Goal: Task Accomplishment & Management: Manage account settings

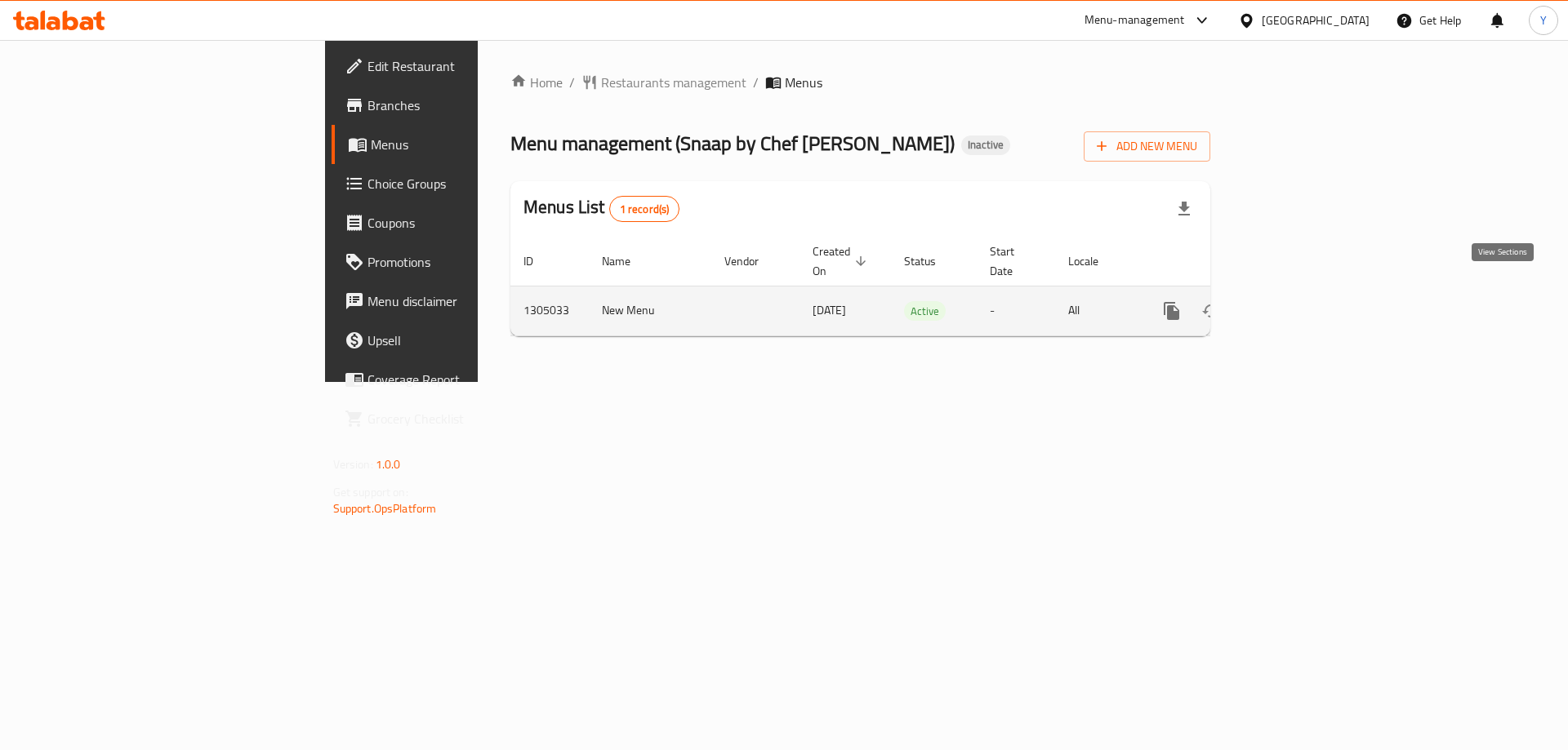
click at [1299, 301] on icon "enhanced table" at bounding box center [1289, 311] width 19 height 19
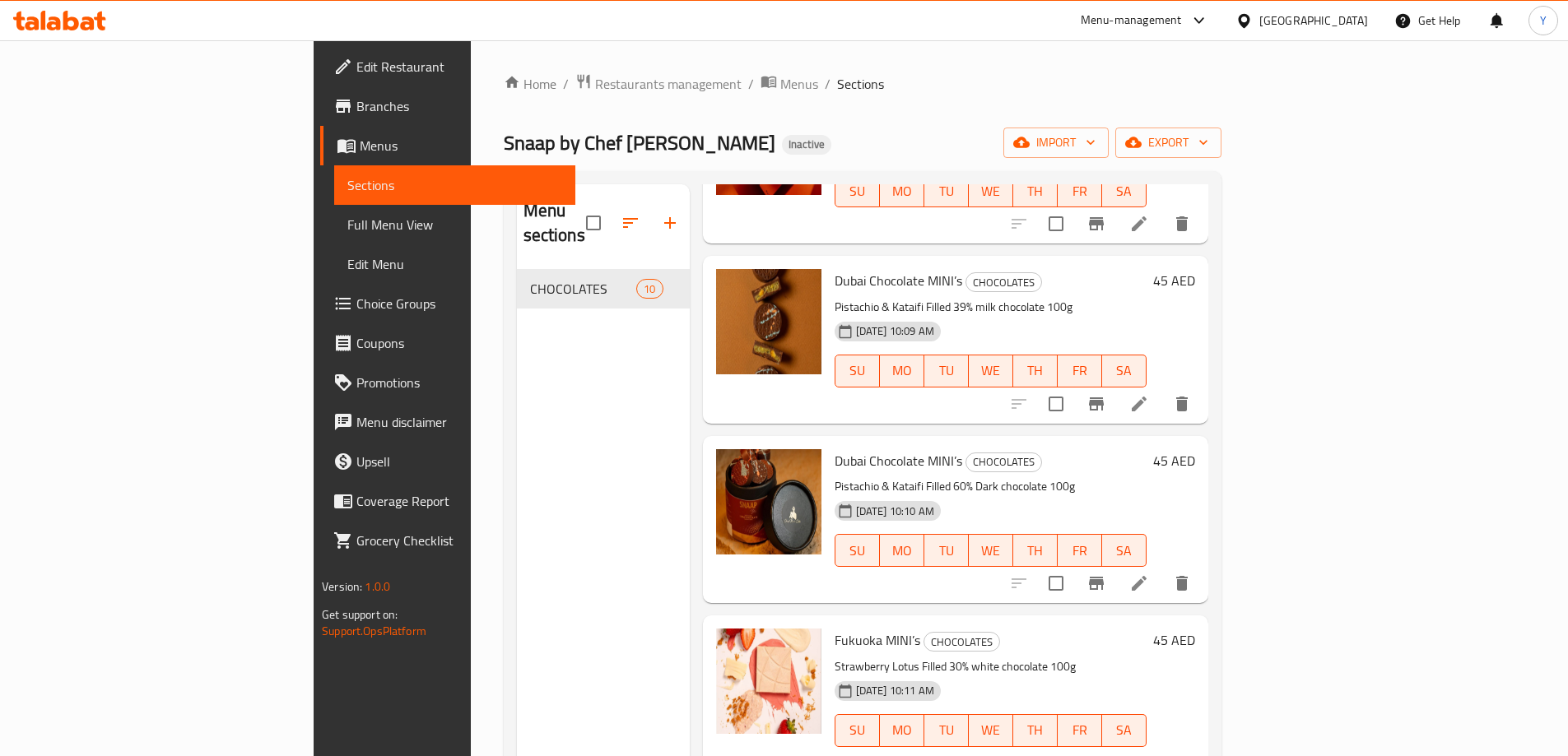
scroll to position [1083, 0]
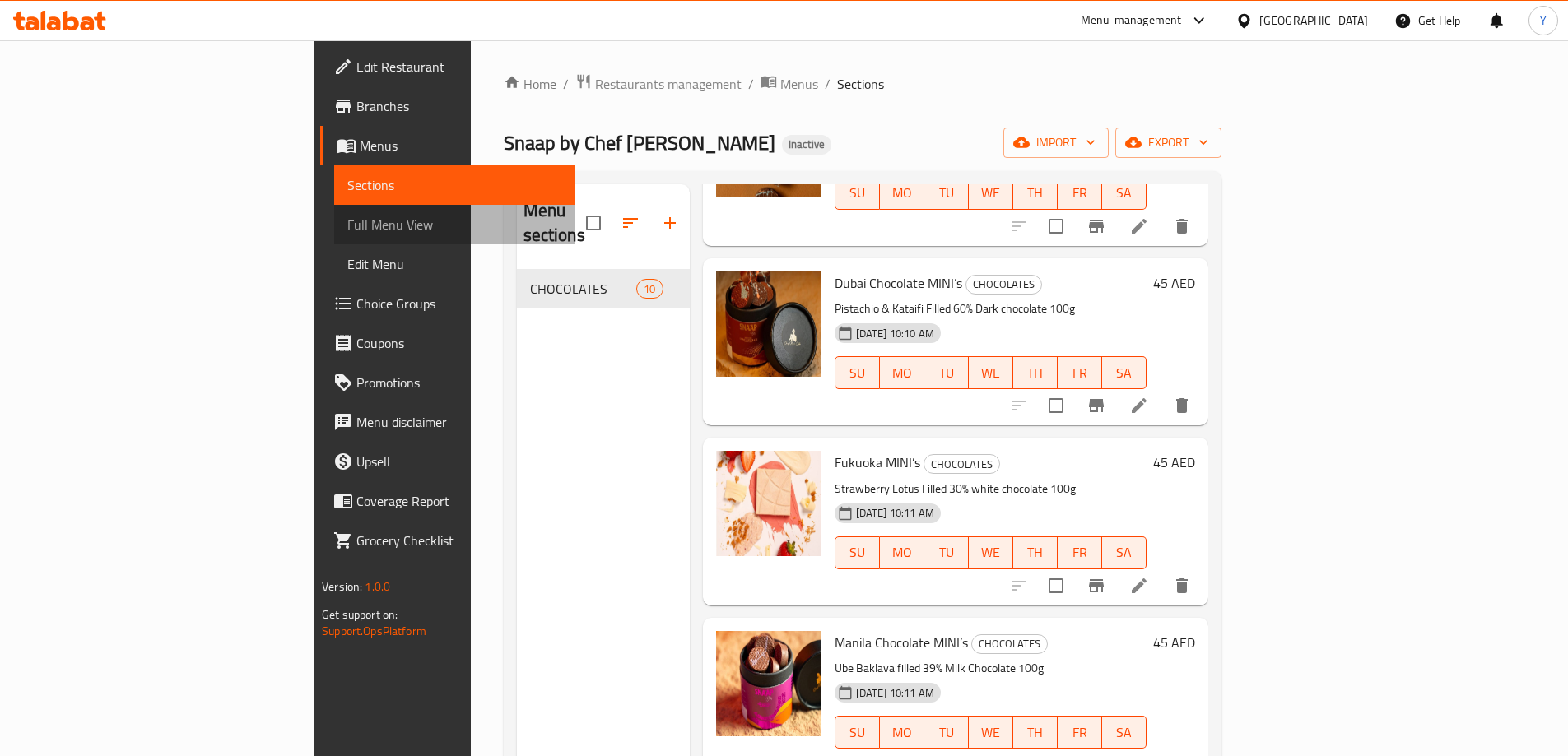
click at [348, 224] on span "Full Menu View" at bounding box center [455, 224] width 215 height 19
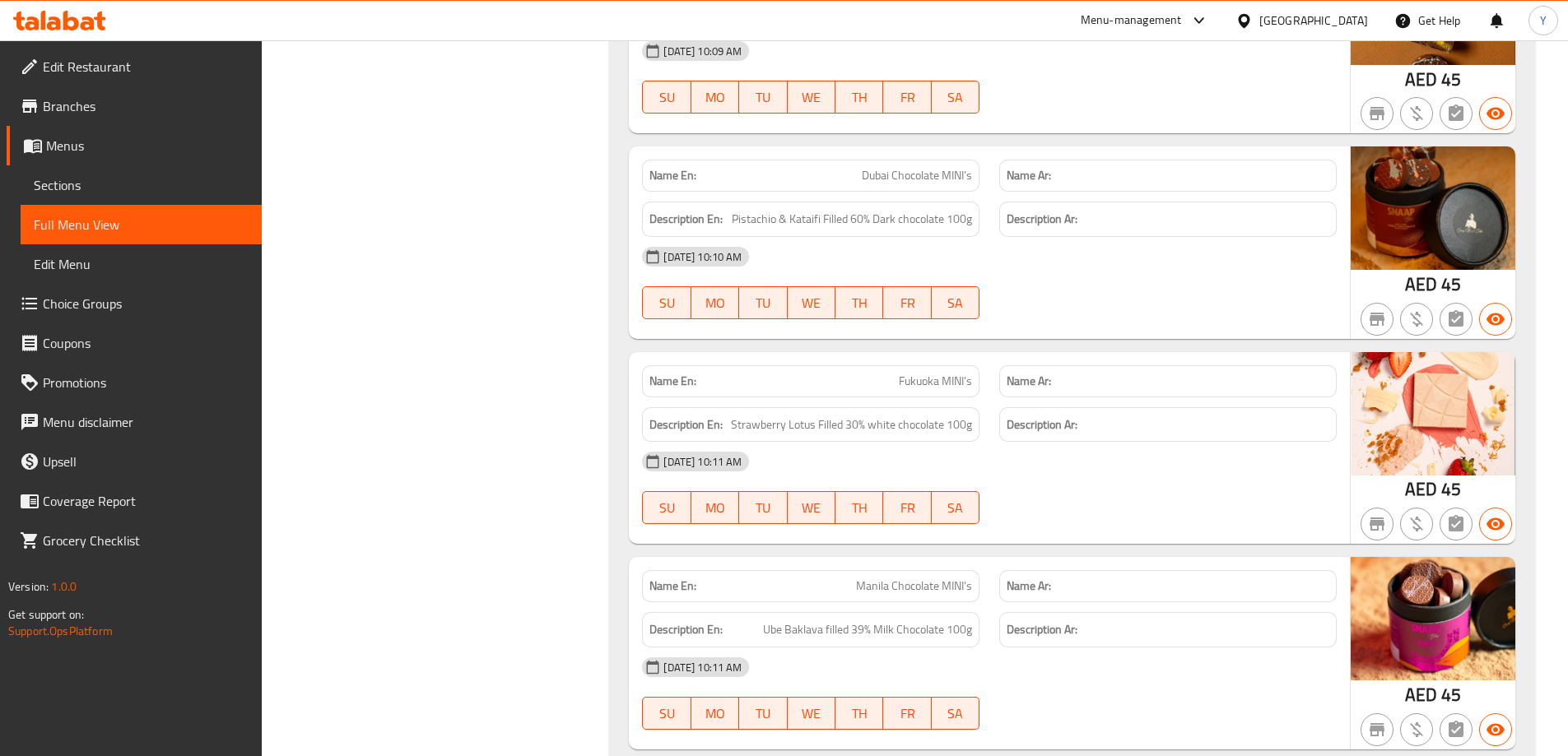
scroll to position [1671, 0]
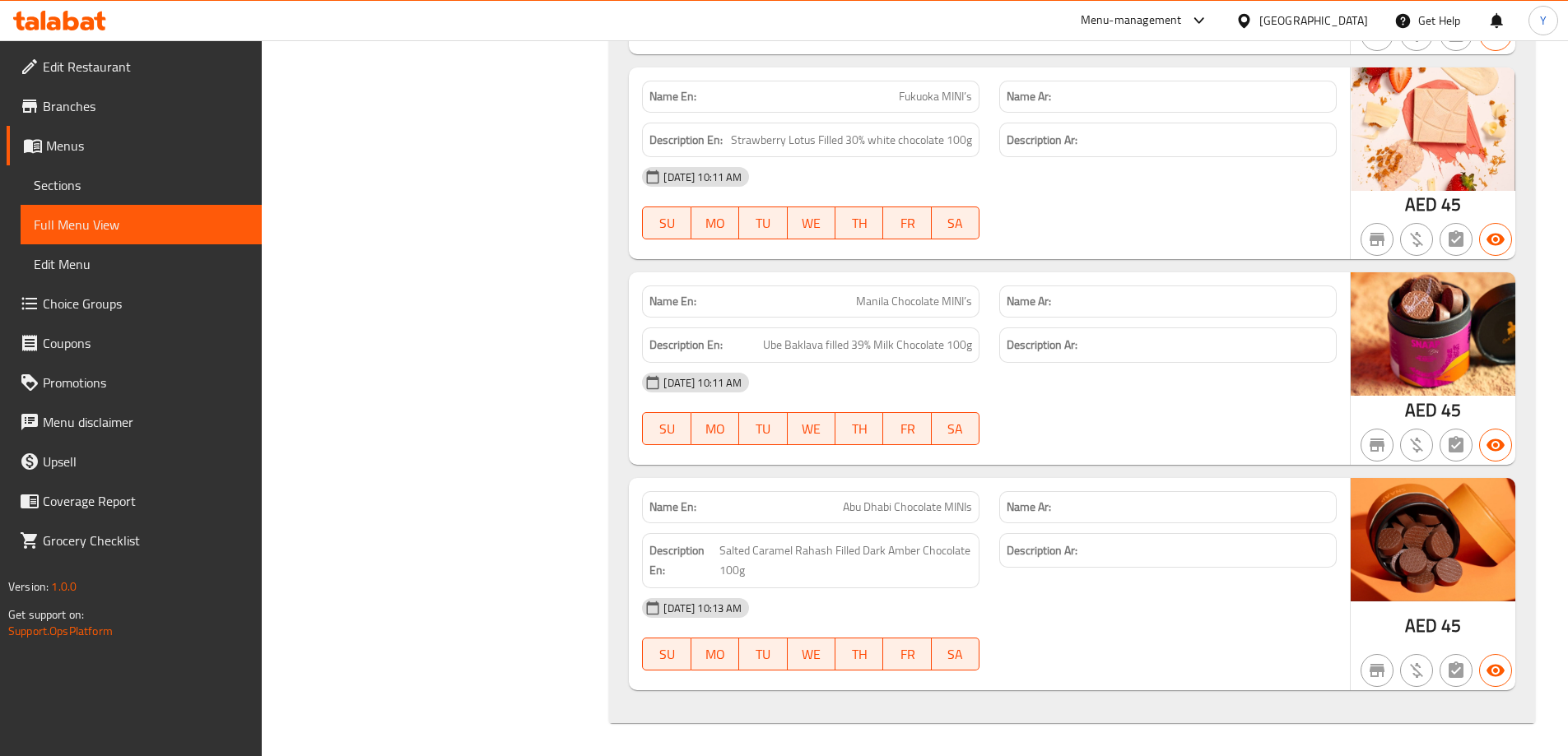
drag, startPoint x: 1219, startPoint y: 210, endPoint x: 1192, endPoint y: 658, distance: 448.8
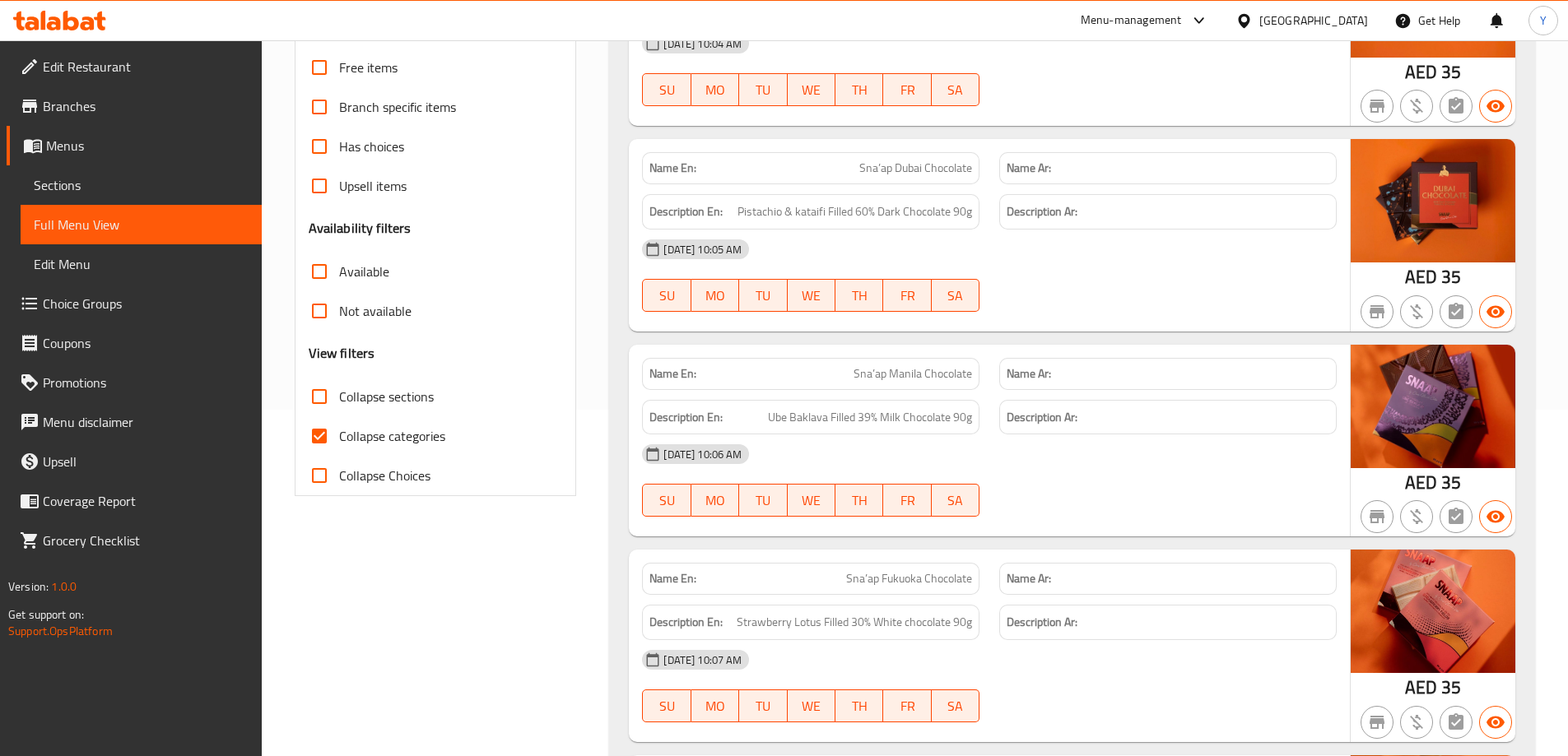
scroll to position [0, 0]
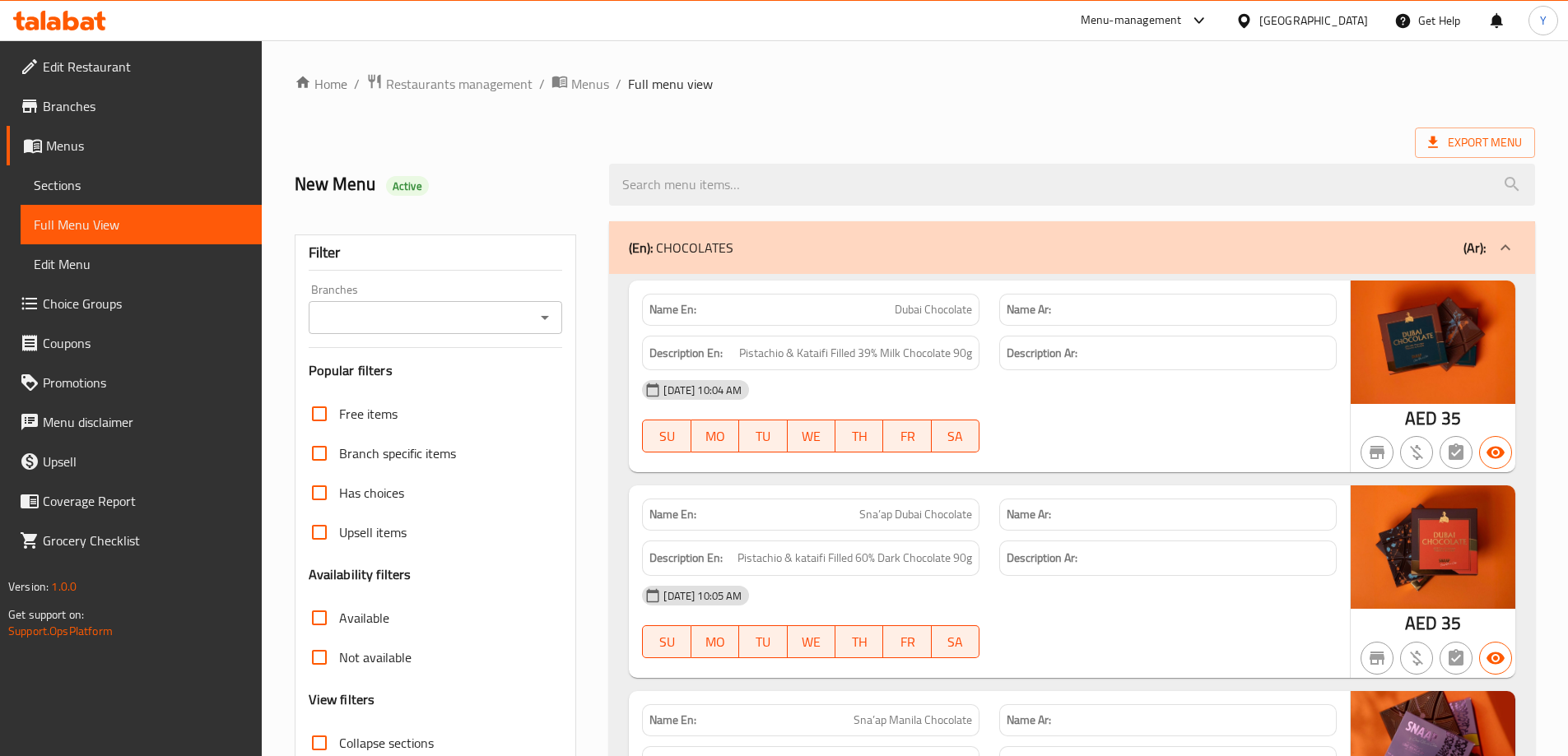
drag, startPoint x: 1185, startPoint y: 251, endPoint x: 1221, endPoint y: 41, distance: 213.1
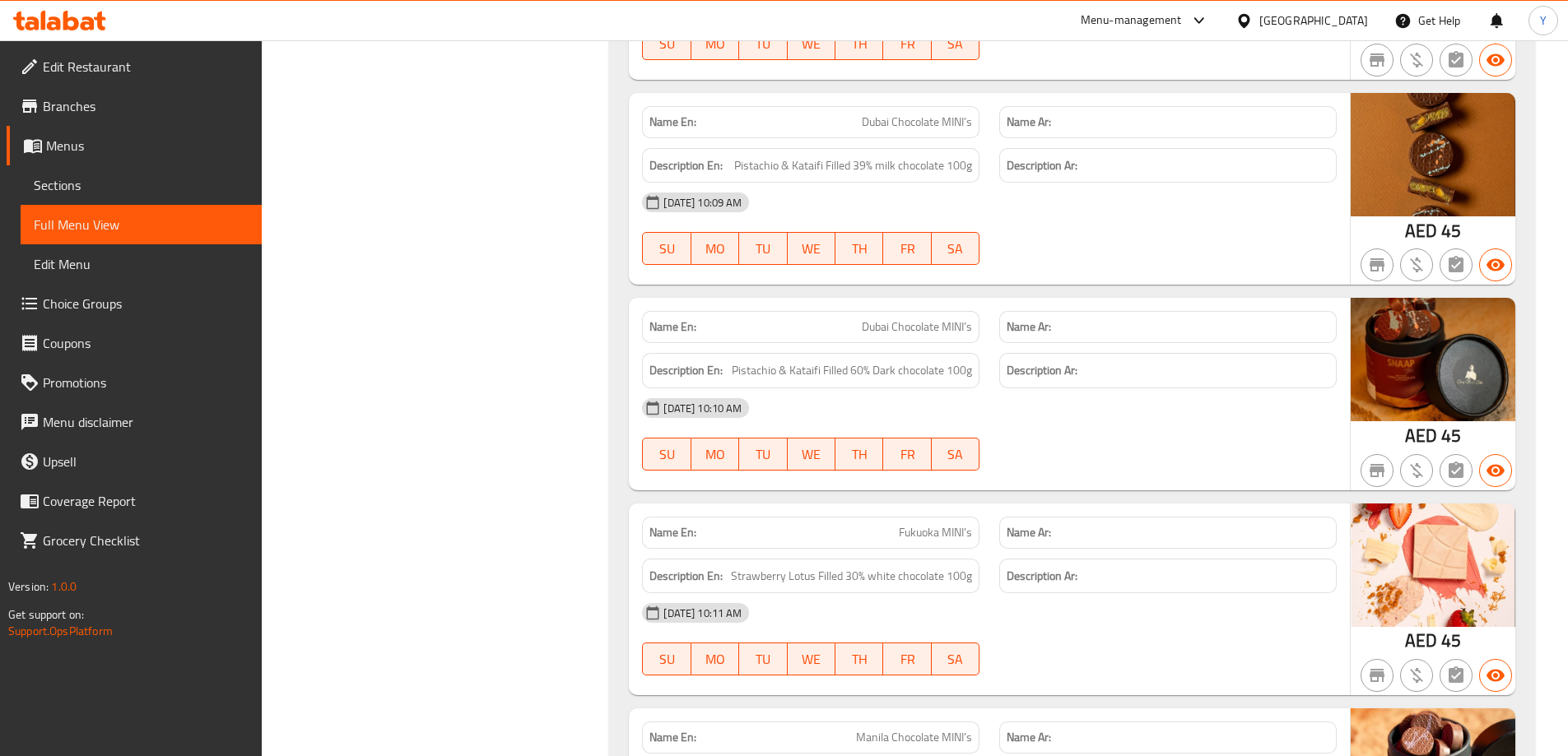
scroll to position [1671, 0]
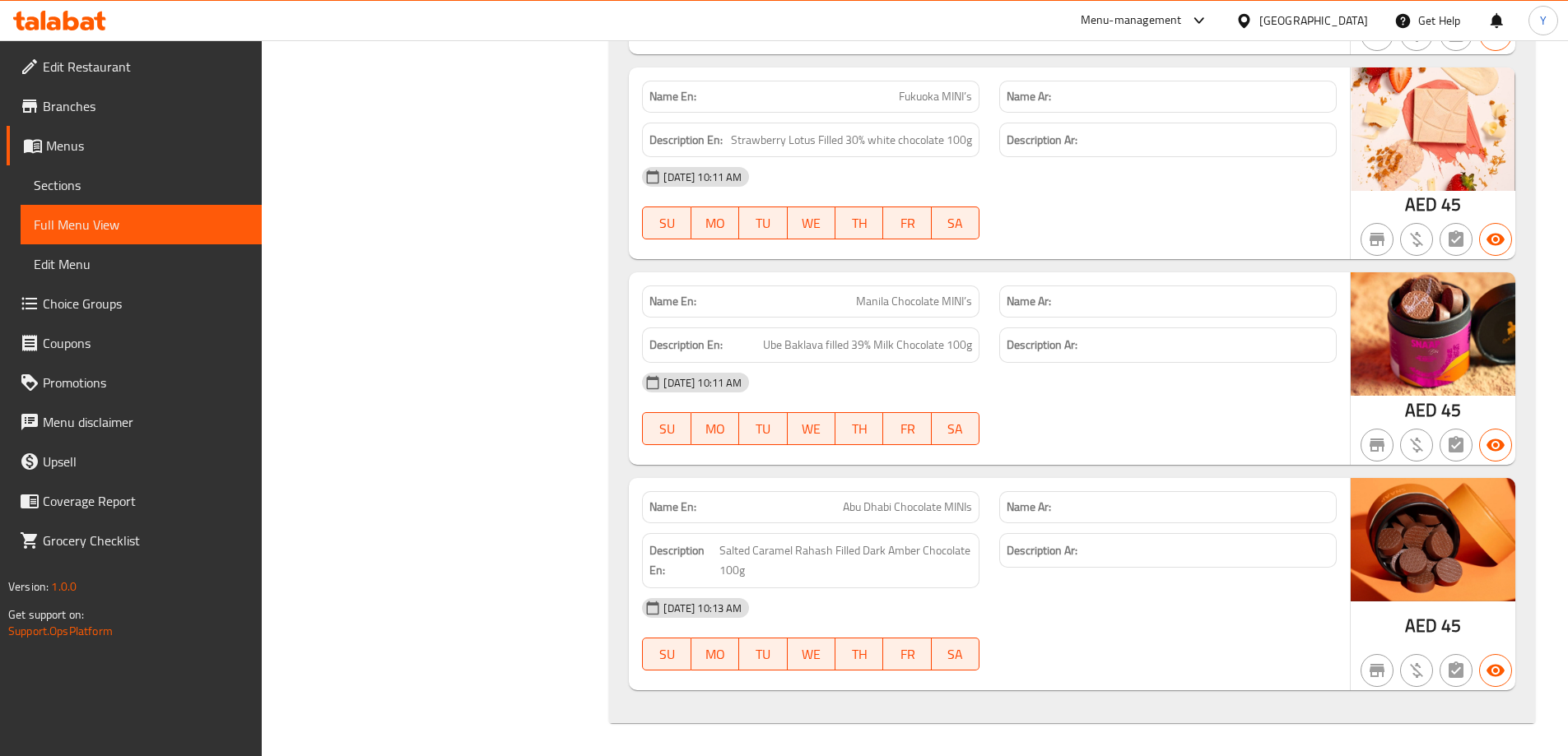
drag, startPoint x: 408, startPoint y: 3, endPoint x: 1252, endPoint y: 197, distance: 866.0
click at [1252, 197] on div "[DATE] 10:11 AM SU MO TU WE TH FR SA" at bounding box center [989, 202] width 714 height 92
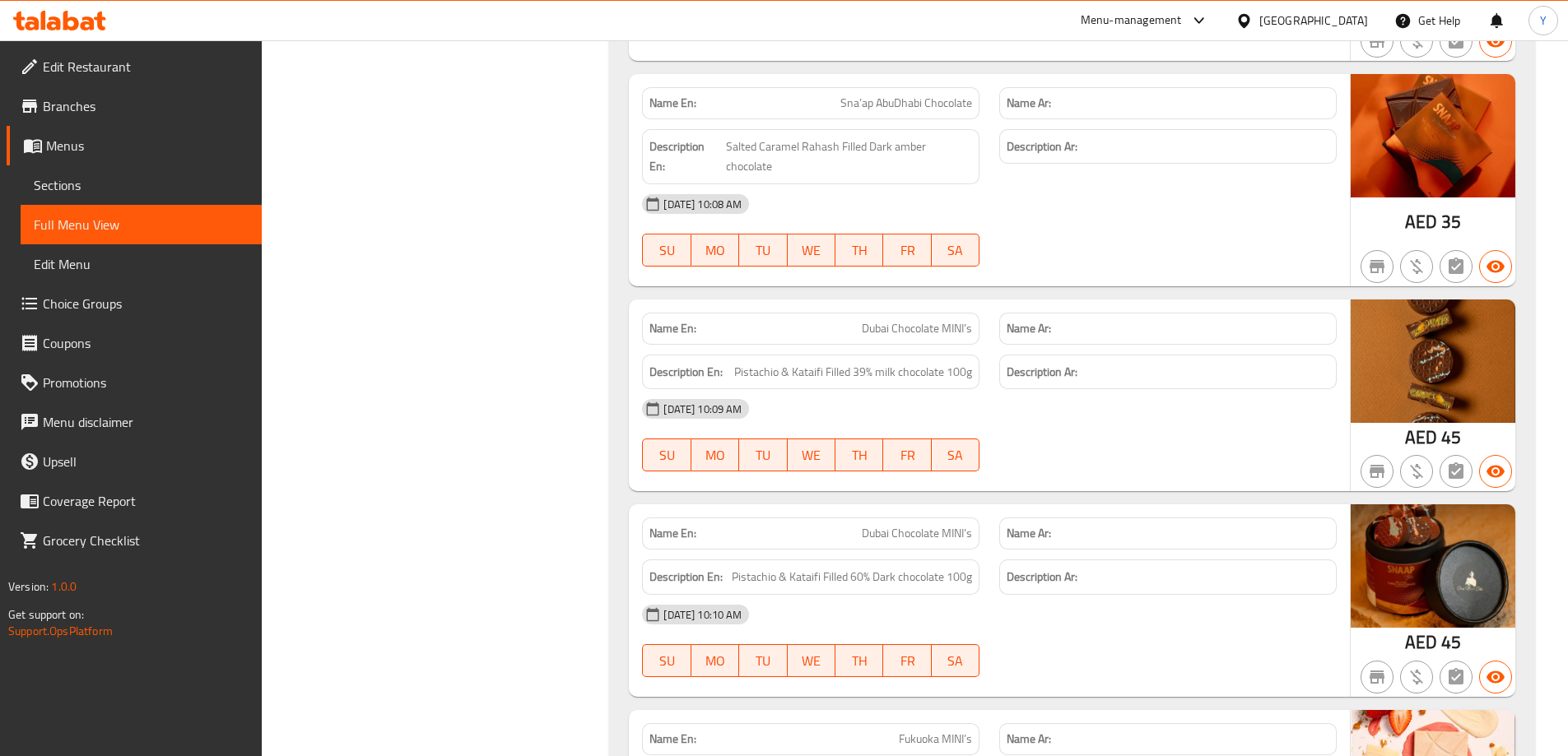
scroll to position [0, 0]
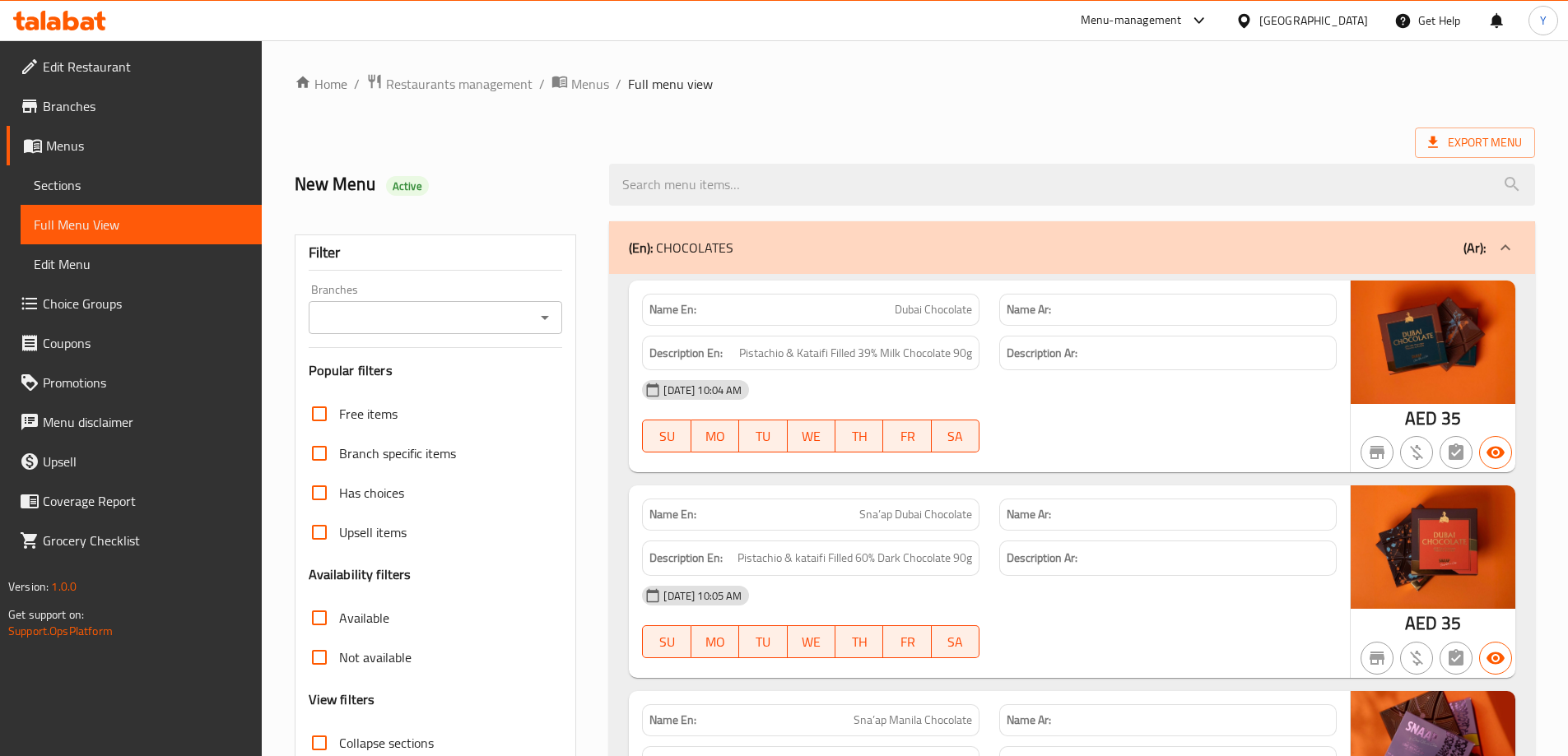
drag, startPoint x: 1187, startPoint y: 494, endPoint x: 1245, endPoint y: 153, distance: 345.9
click at [1457, 148] on span "Export Menu" at bounding box center [1474, 143] width 94 height 20
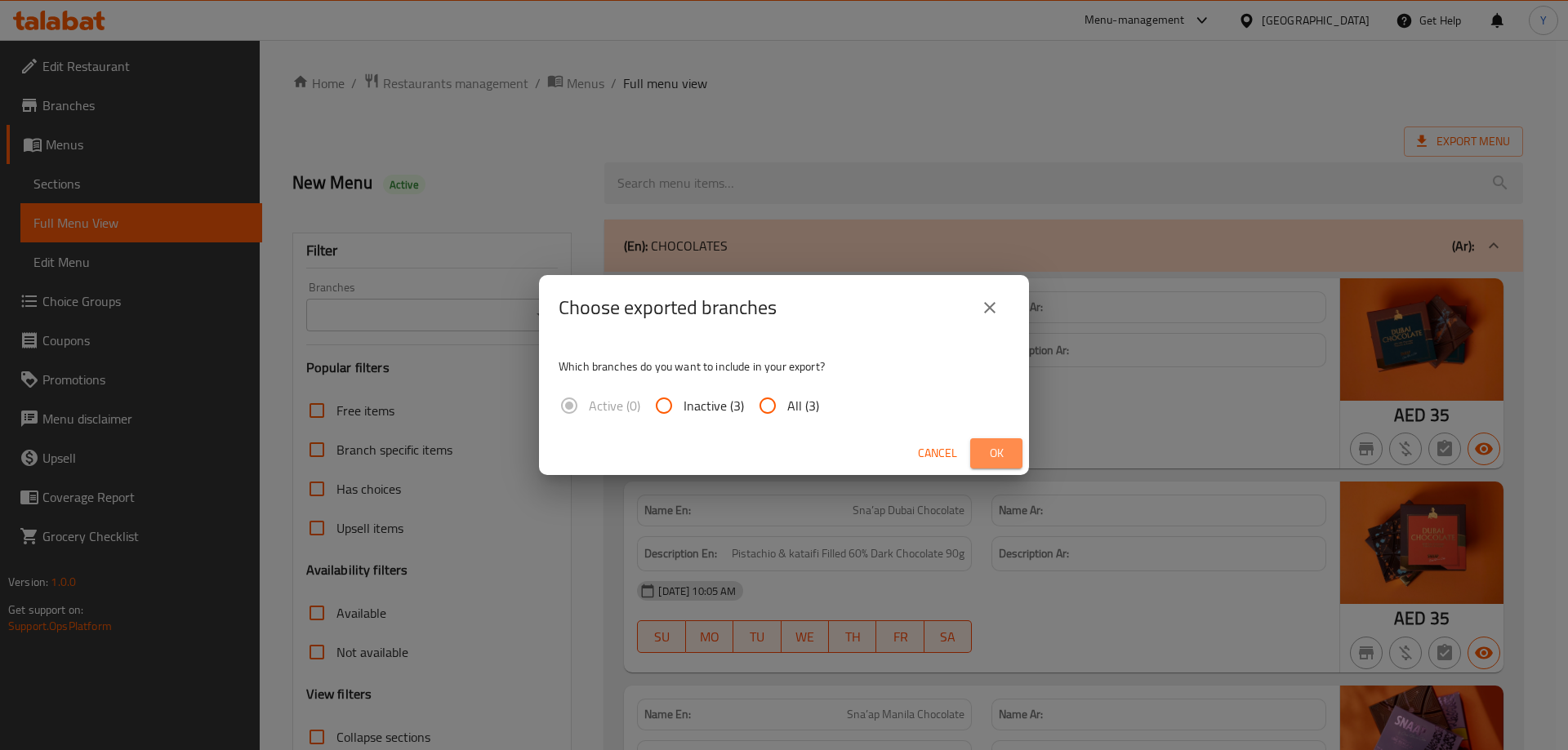
click at [1005, 459] on span "Ok" at bounding box center [996, 454] width 26 height 20
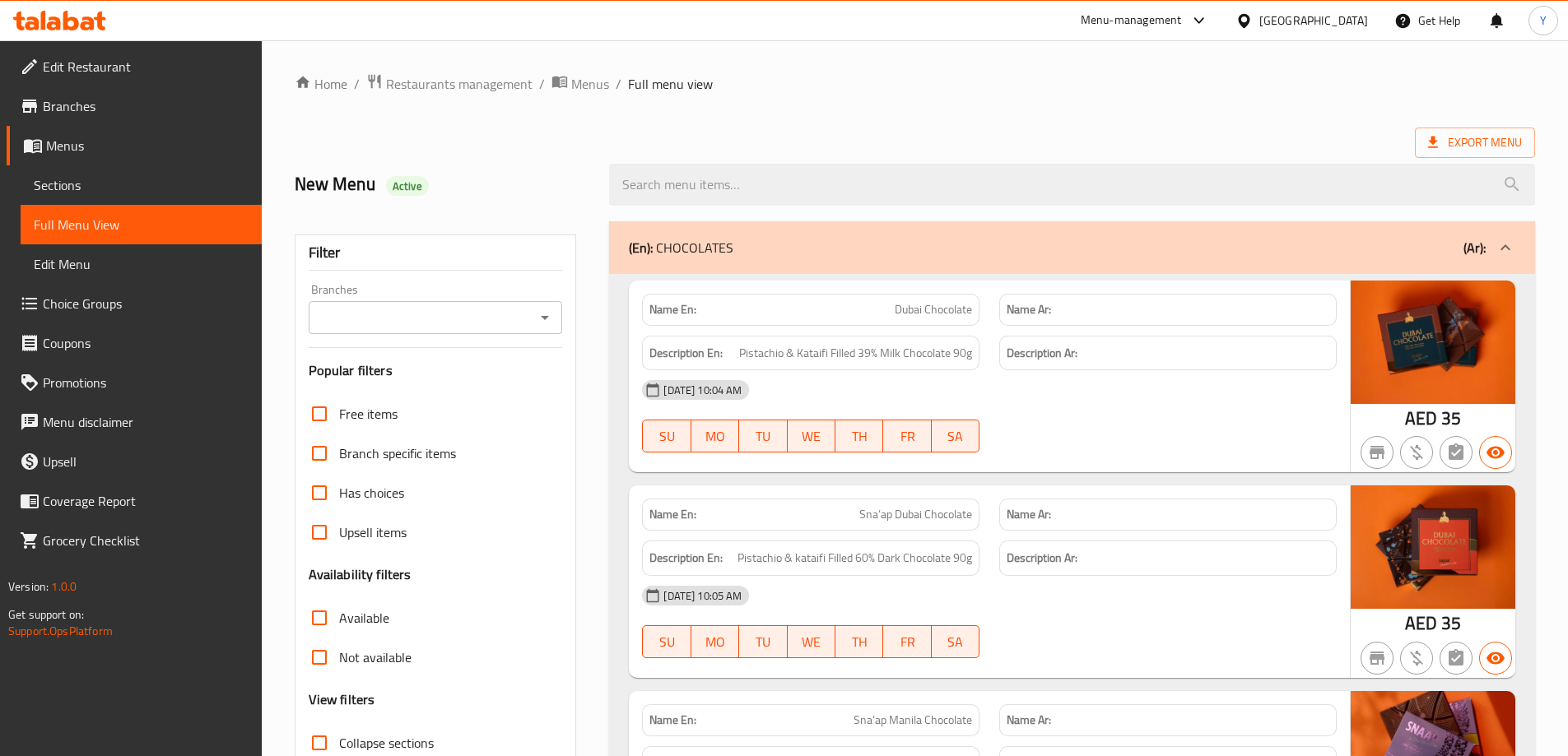
click at [83, 175] on link "Sections" at bounding box center [141, 185] width 241 height 40
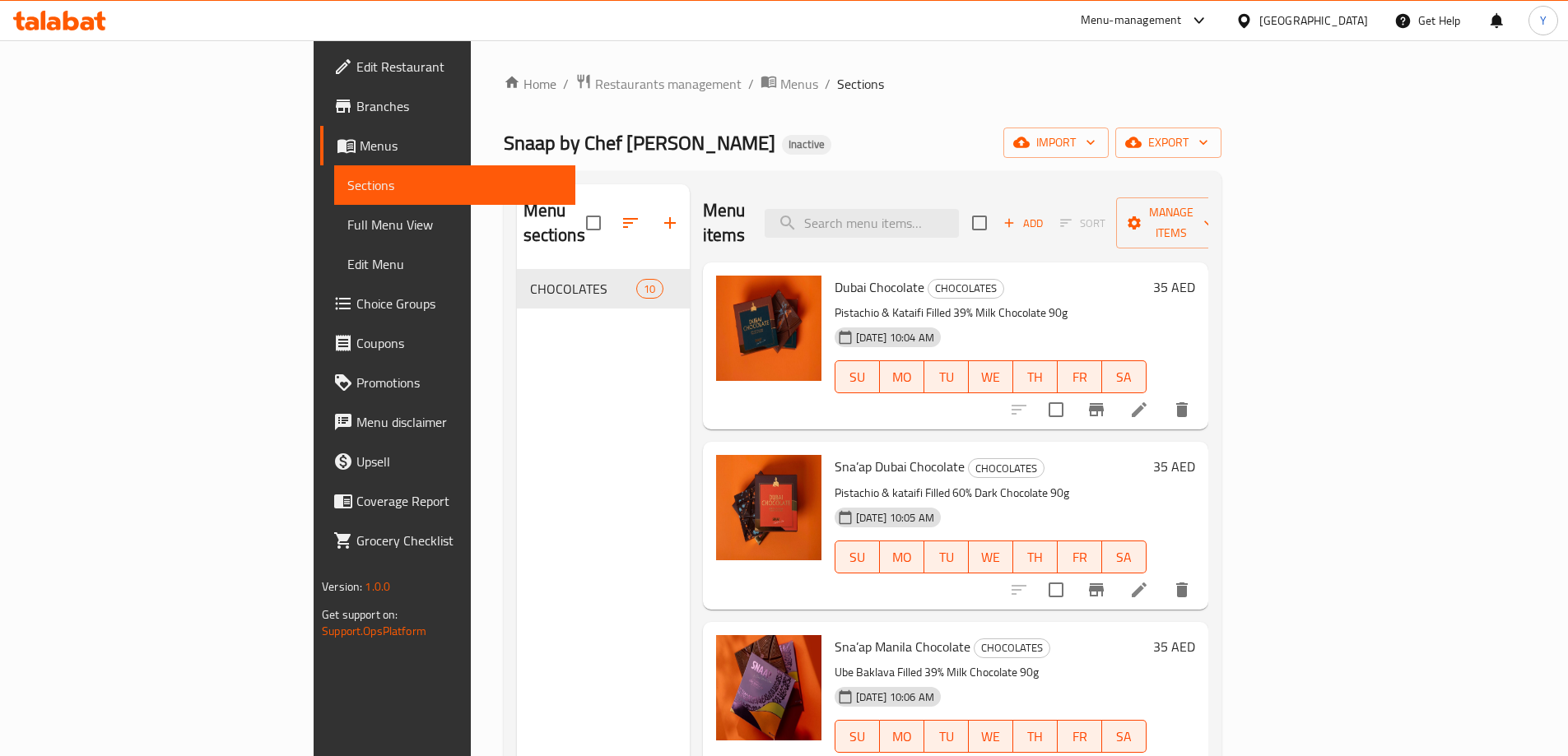
click at [360, 143] on span "Menus" at bounding box center [461, 145] width 203 height 19
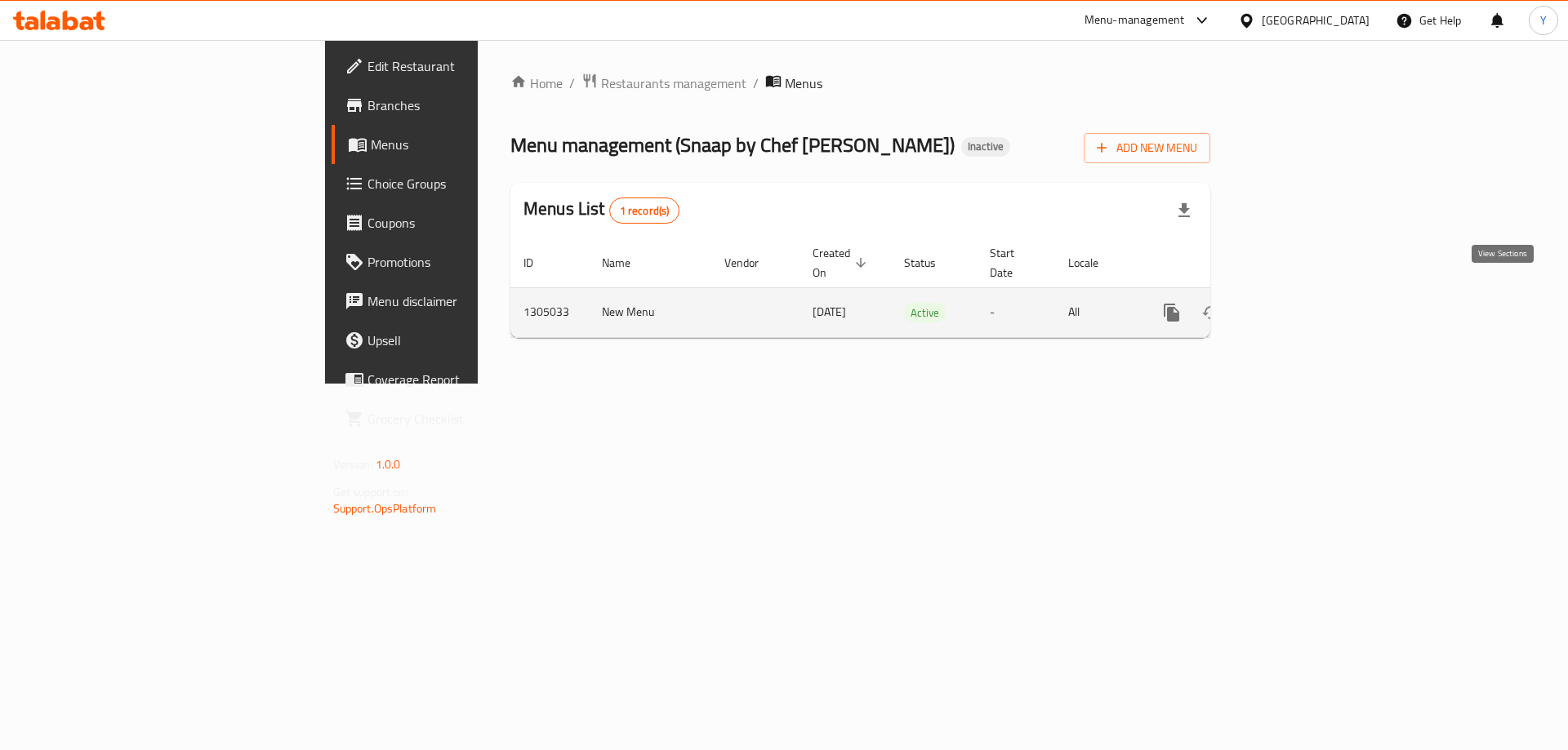
click at [1309, 295] on link "enhanced table" at bounding box center [1289, 312] width 39 height 39
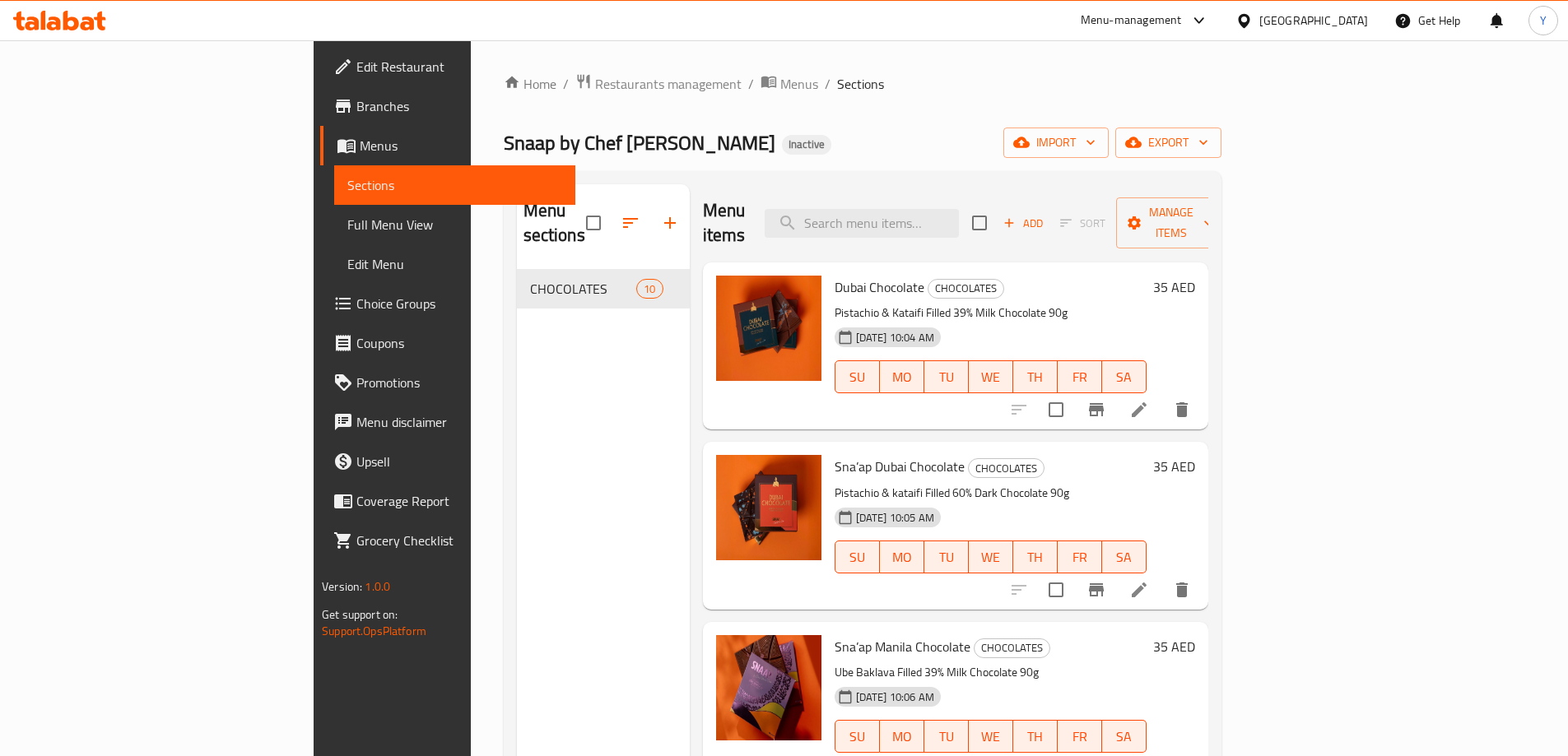
click at [360, 150] on span "Menus" at bounding box center [461, 145] width 203 height 19
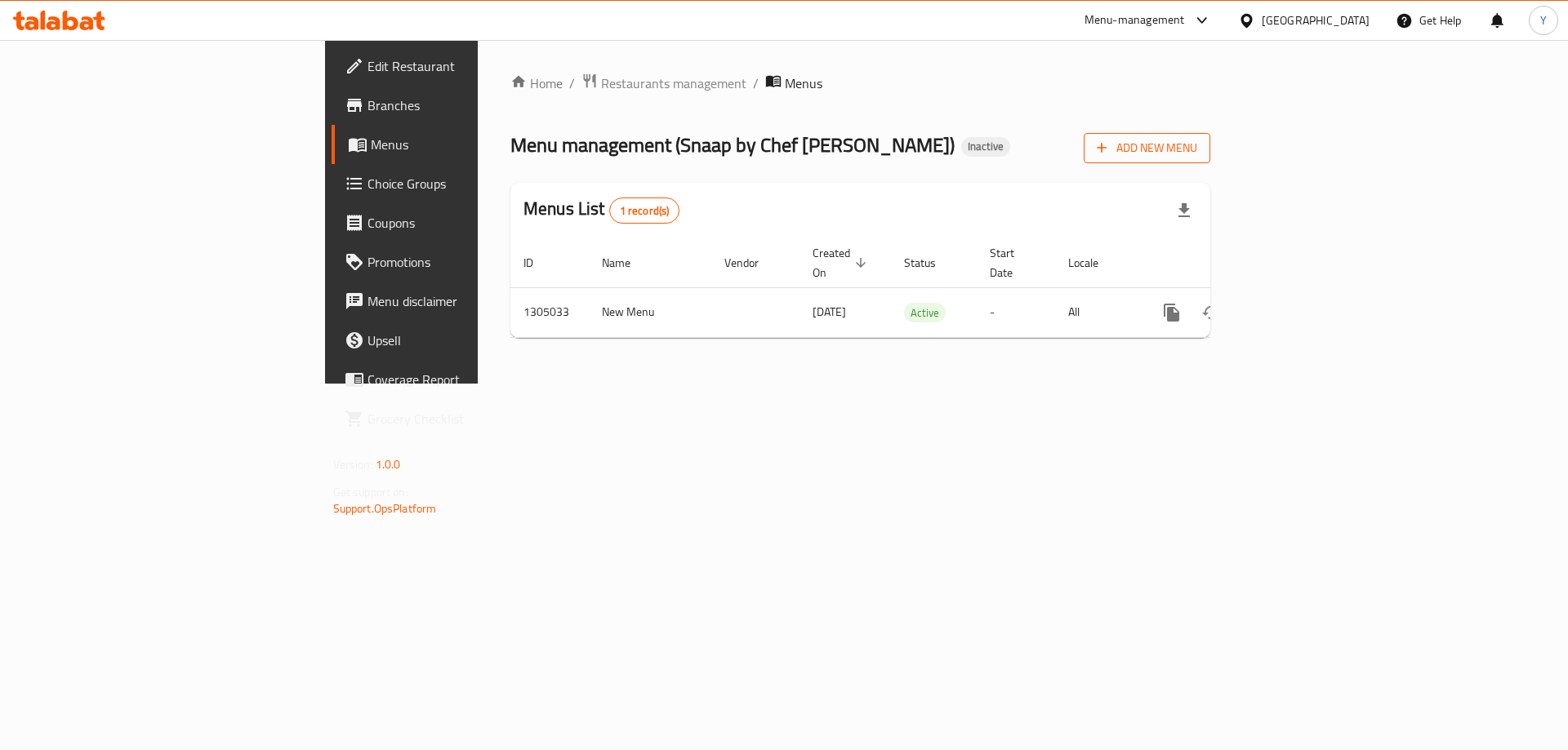
click at [1198, 142] on span "Add New Menu" at bounding box center [1148, 148] width 101 height 20
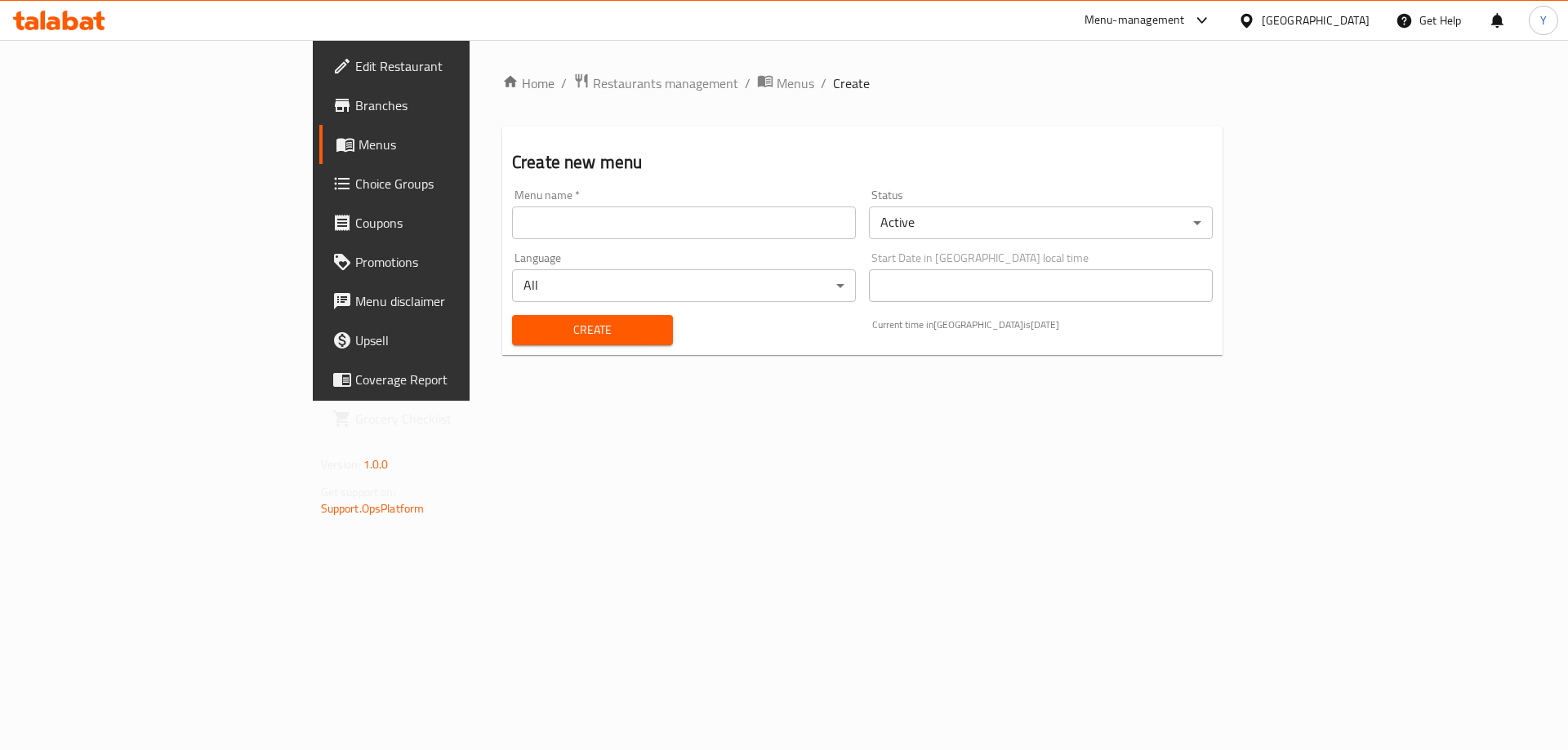
click at [593, 220] on input "text" at bounding box center [683, 223] width 344 height 33
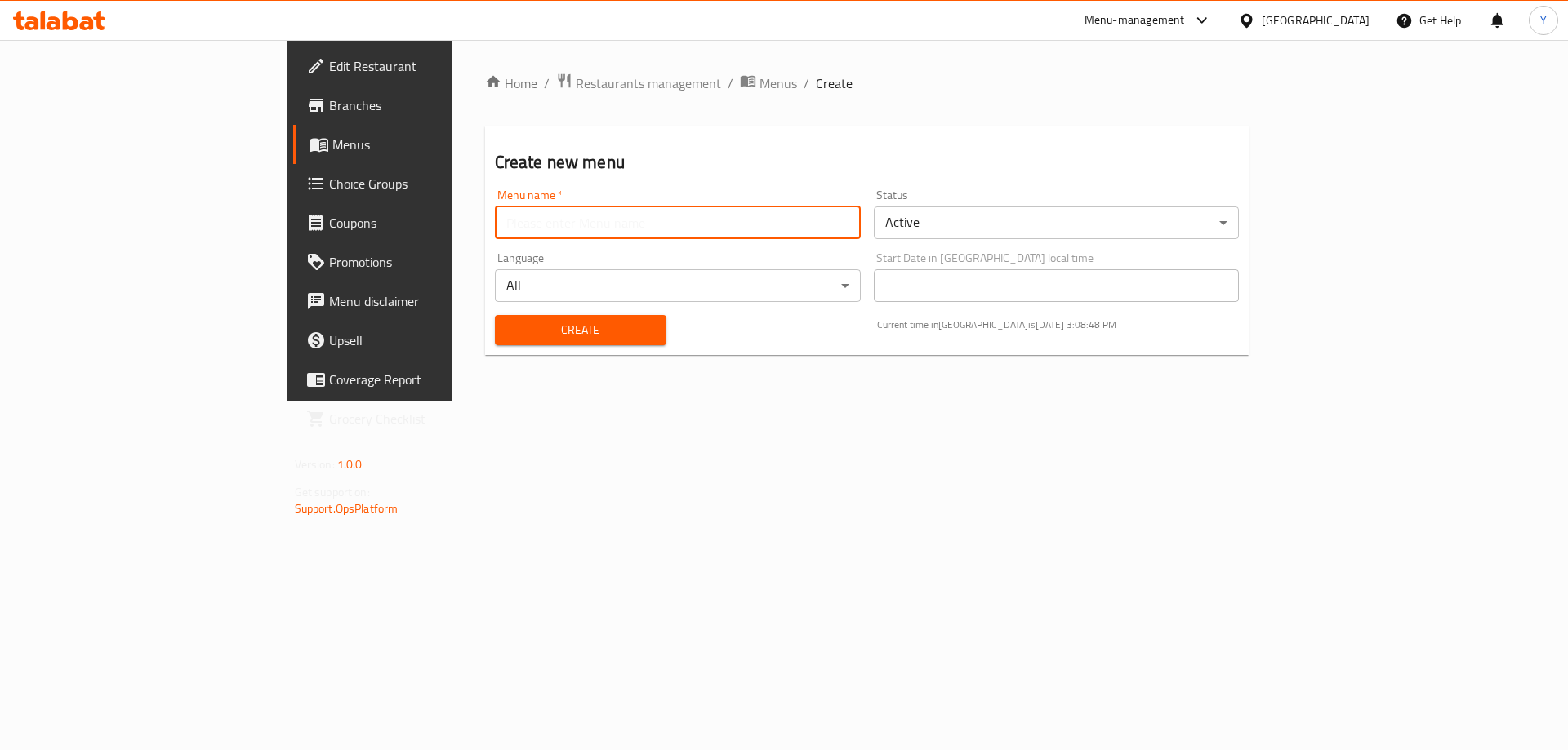
type input "Nat"
click at [551, 343] on button "Create" at bounding box center [580, 330] width 172 height 30
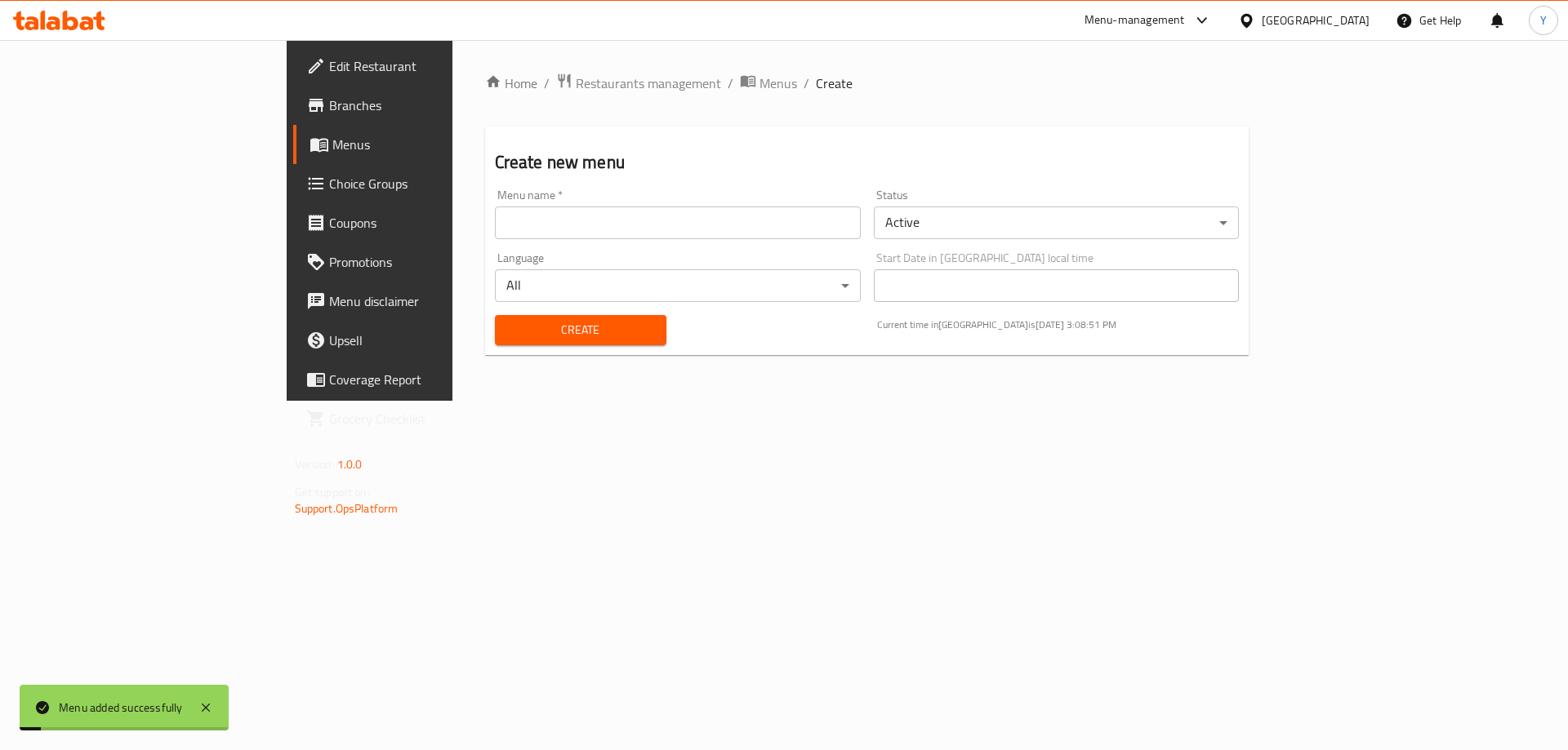
click at [293, 157] on link "Menus" at bounding box center [420, 144] width 255 height 39
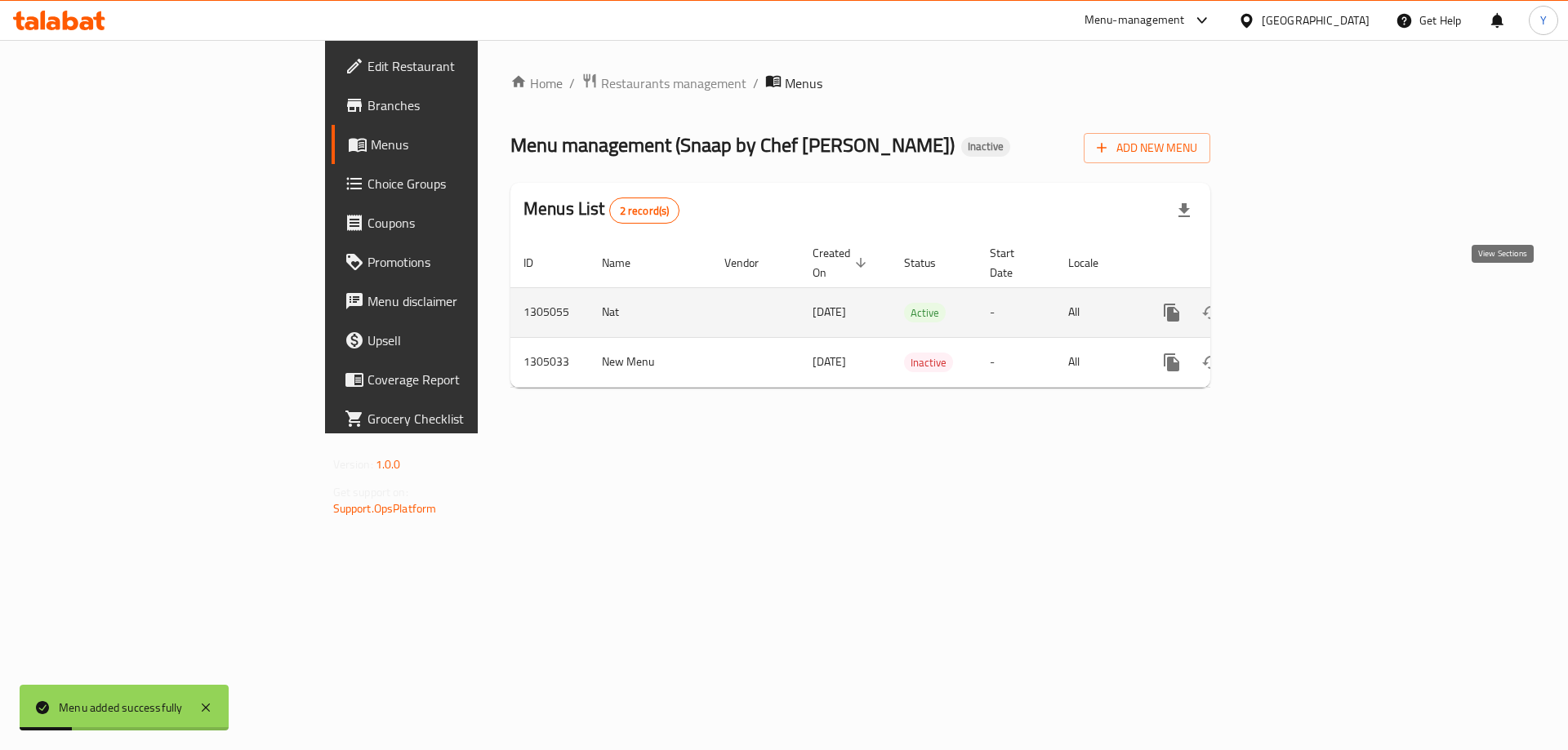
click at [1297, 306] on icon "enhanced table" at bounding box center [1290, 313] width 15 height 15
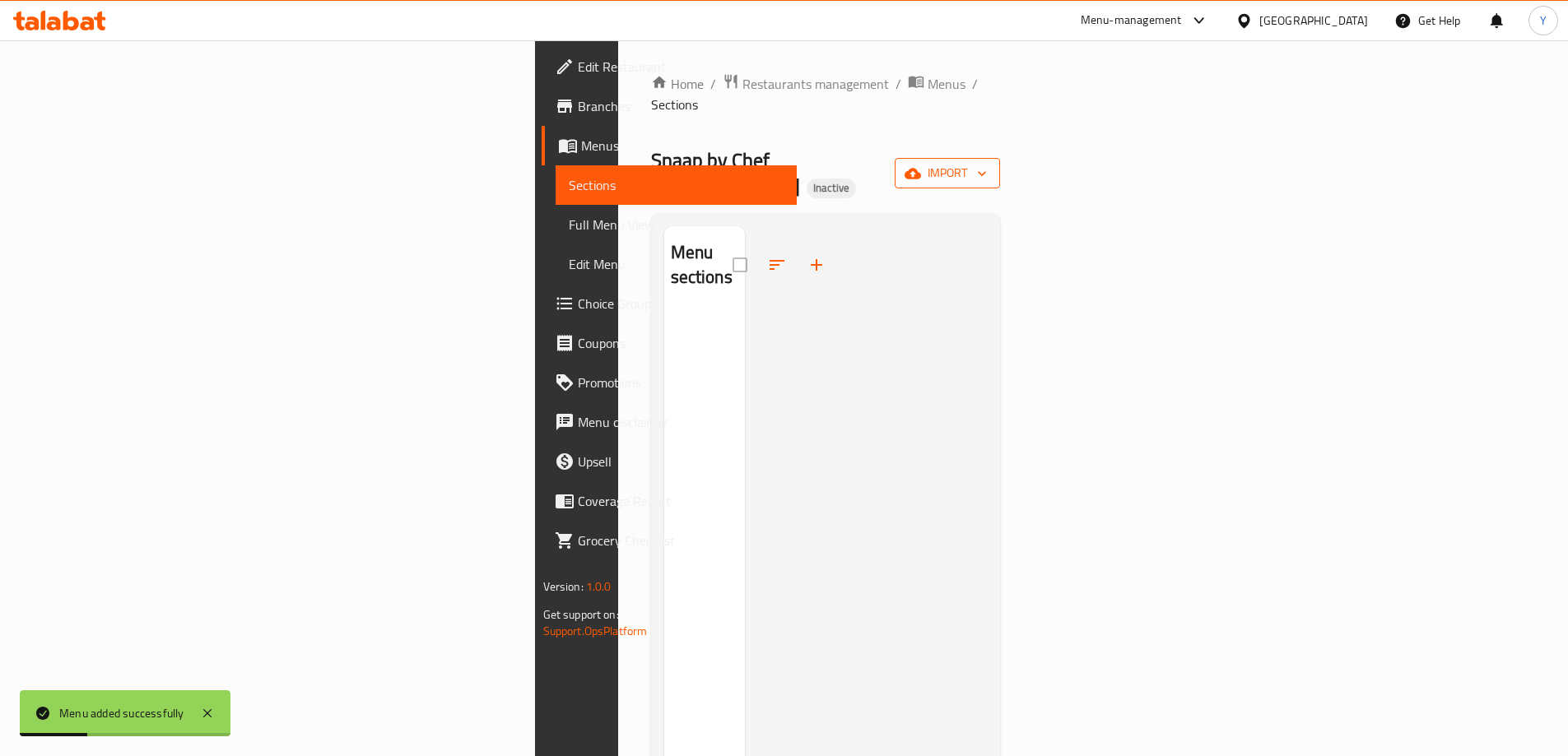
click at [987, 163] on span "import" at bounding box center [948, 173] width 79 height 20
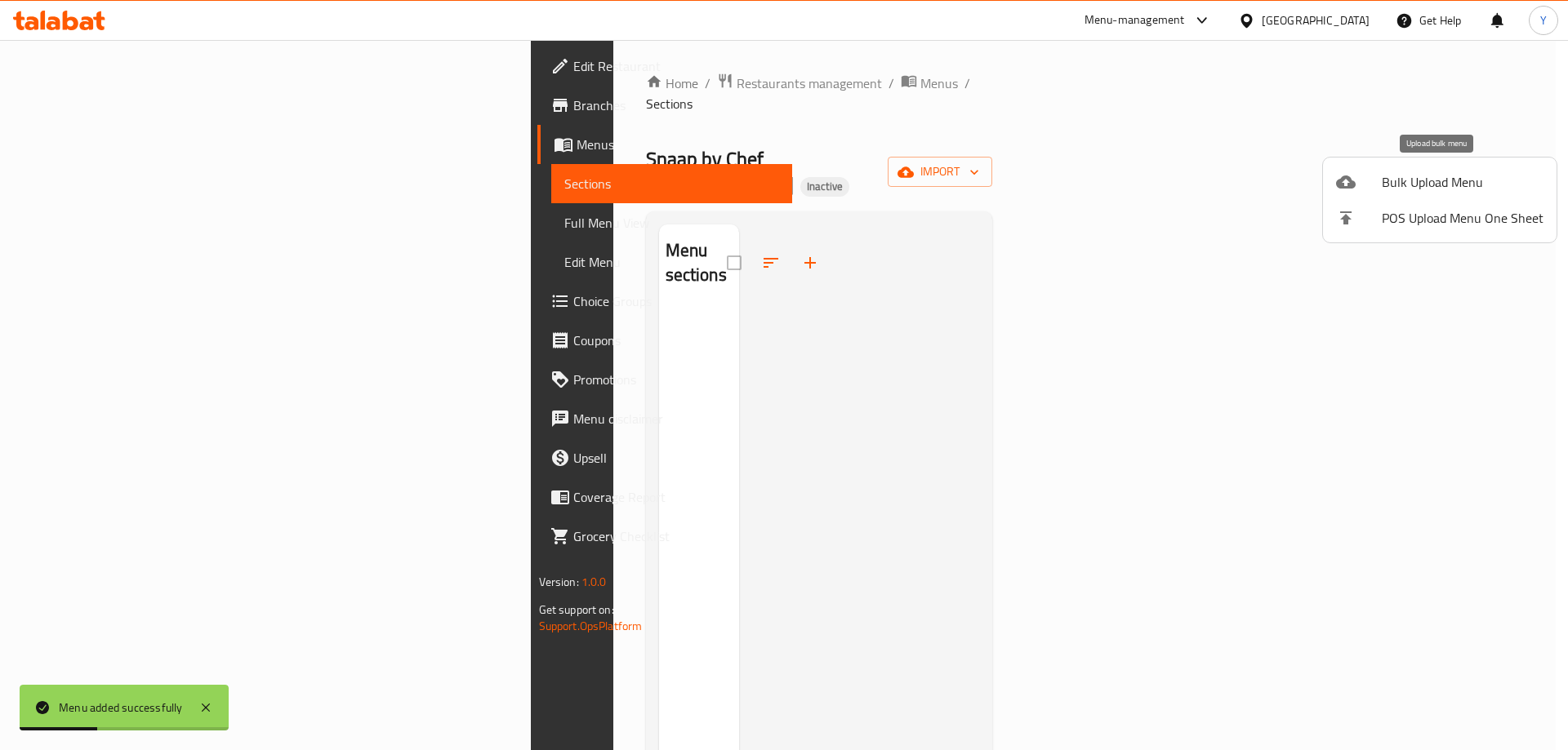
click at [1364, 186] on div at bounding box center [1359, 182] width 46 height 19
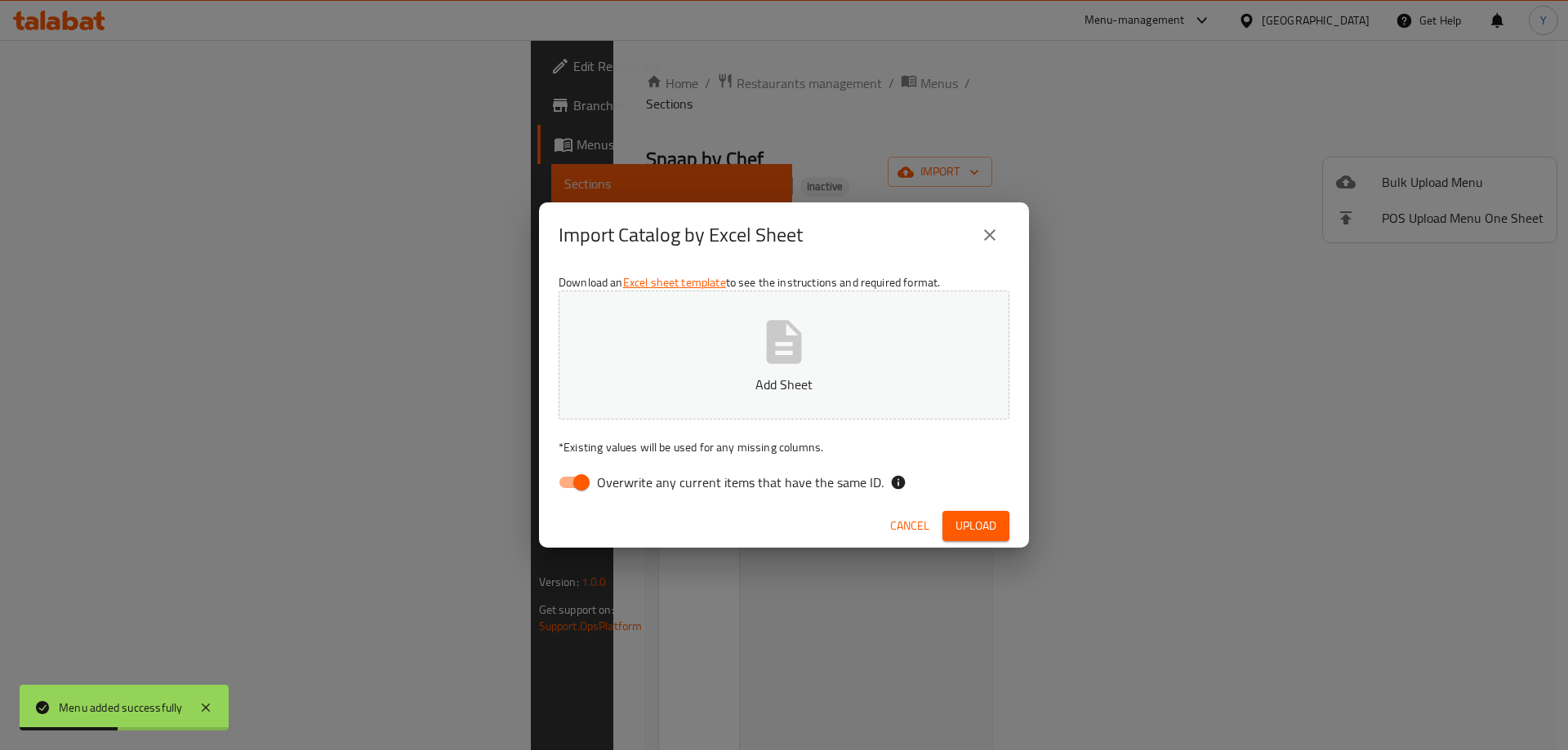
click at [581, 481] on input "Overwrite any current items that have the same ID." at bounding box center [581, 482] width 93 height 31
checkbox input "false"
click at [969, 519] on span "Upload" at bounding box center [976, 526] width 41 height 20
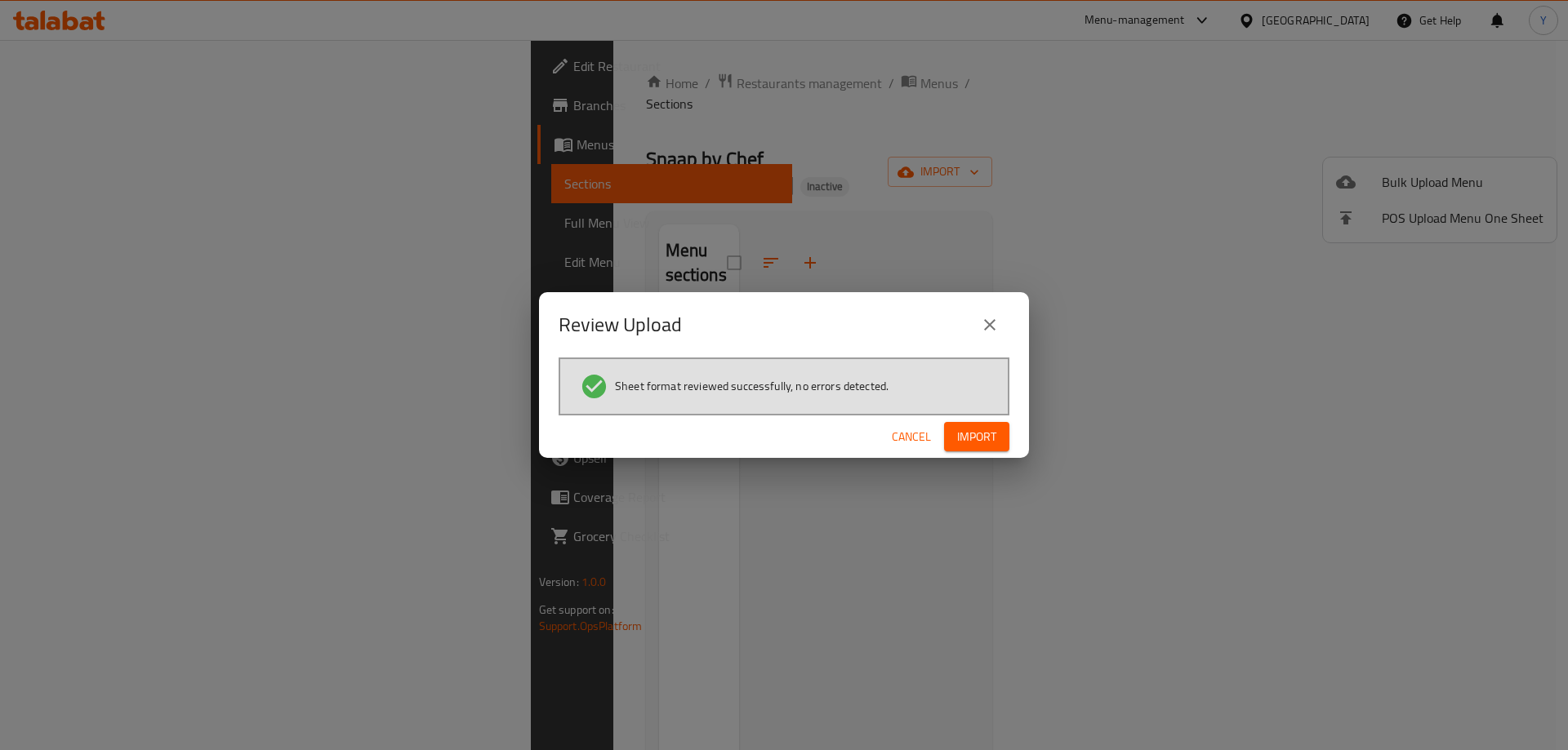
click at [979, 429] on span "Import" at bounding box center [977, 437] width 39 height 20
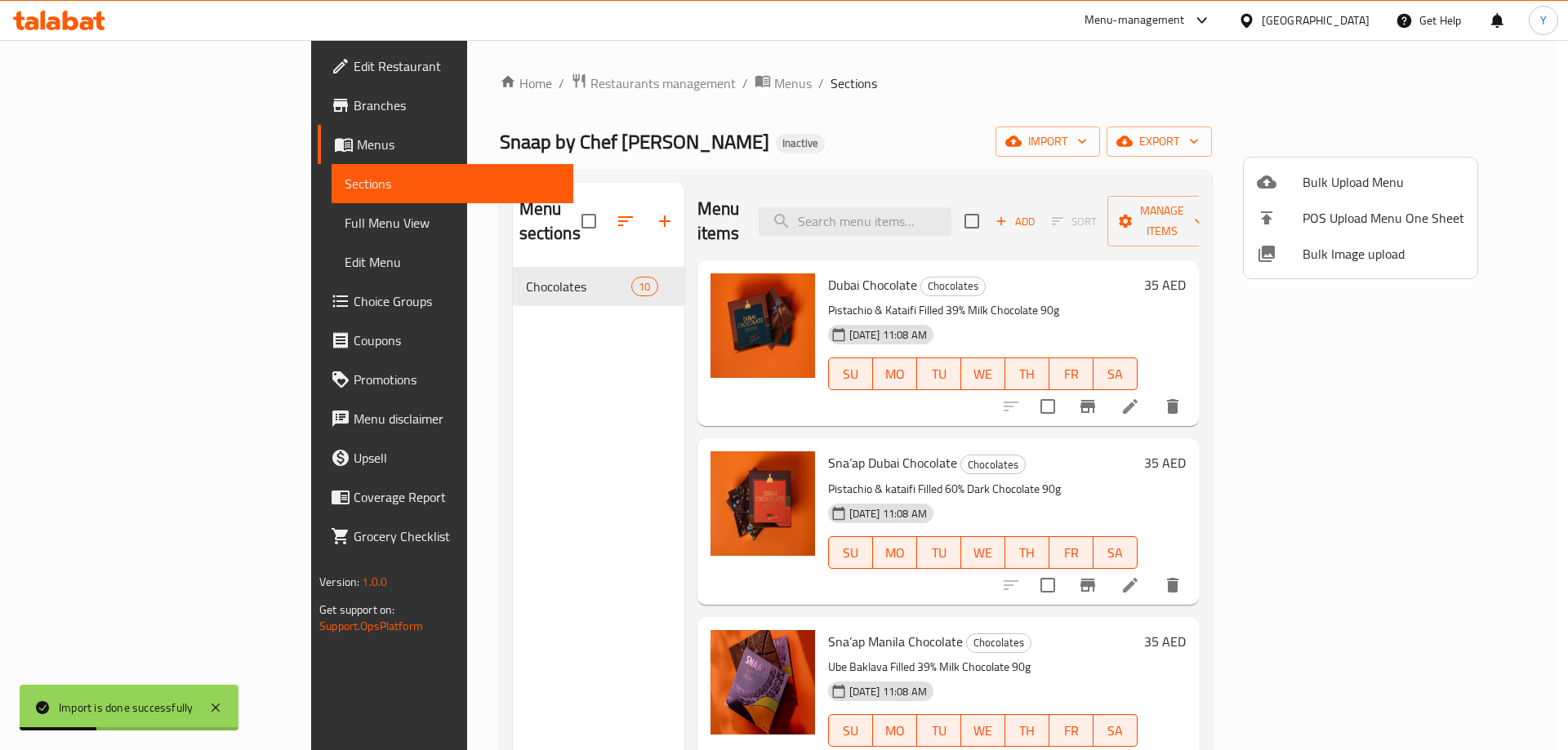
click at [116, 220] on div at bounding box center [784, 375] width 1568 height 750
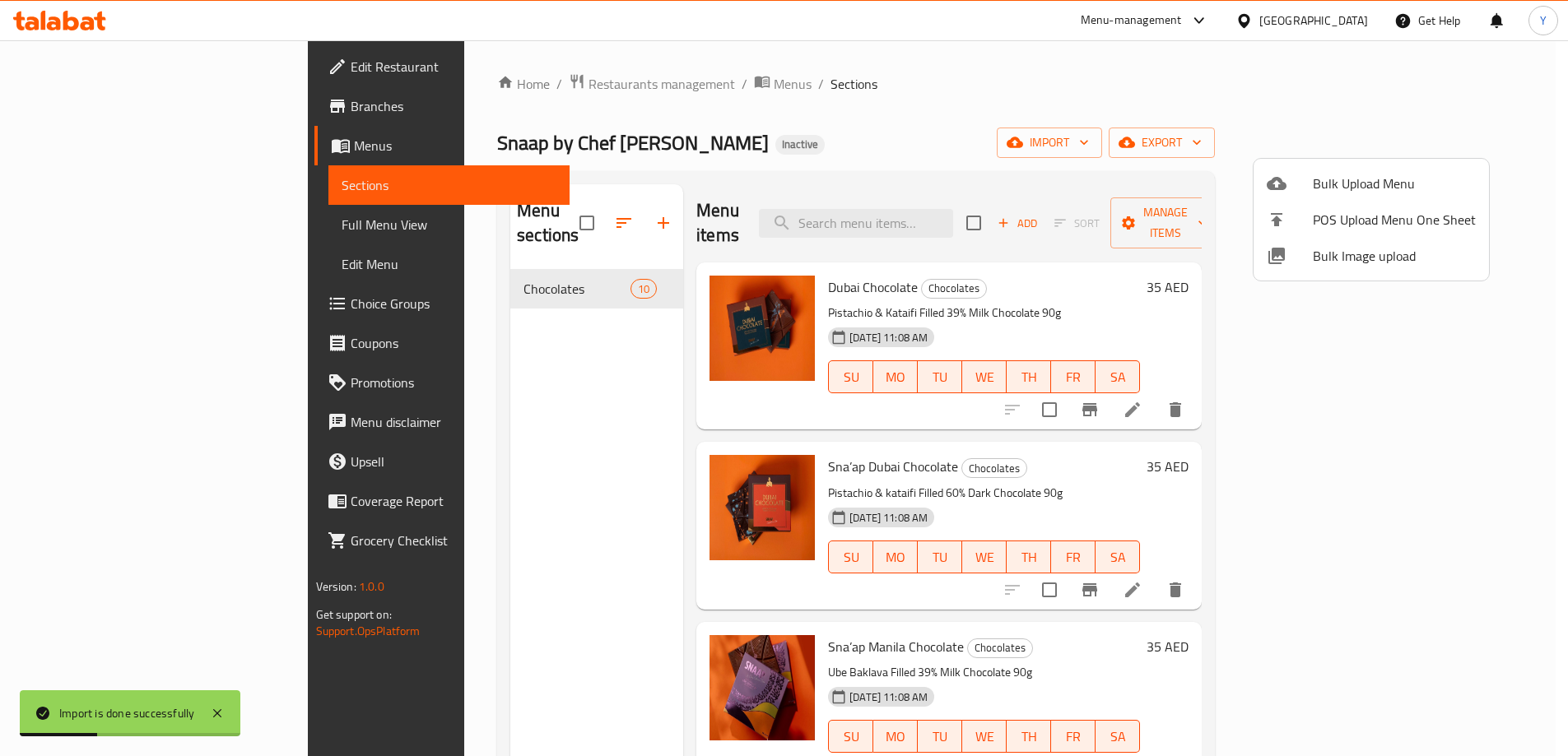
click at [342, 222] on span "Full Menu View" at bounding box center [449, 224] width 215 height 19
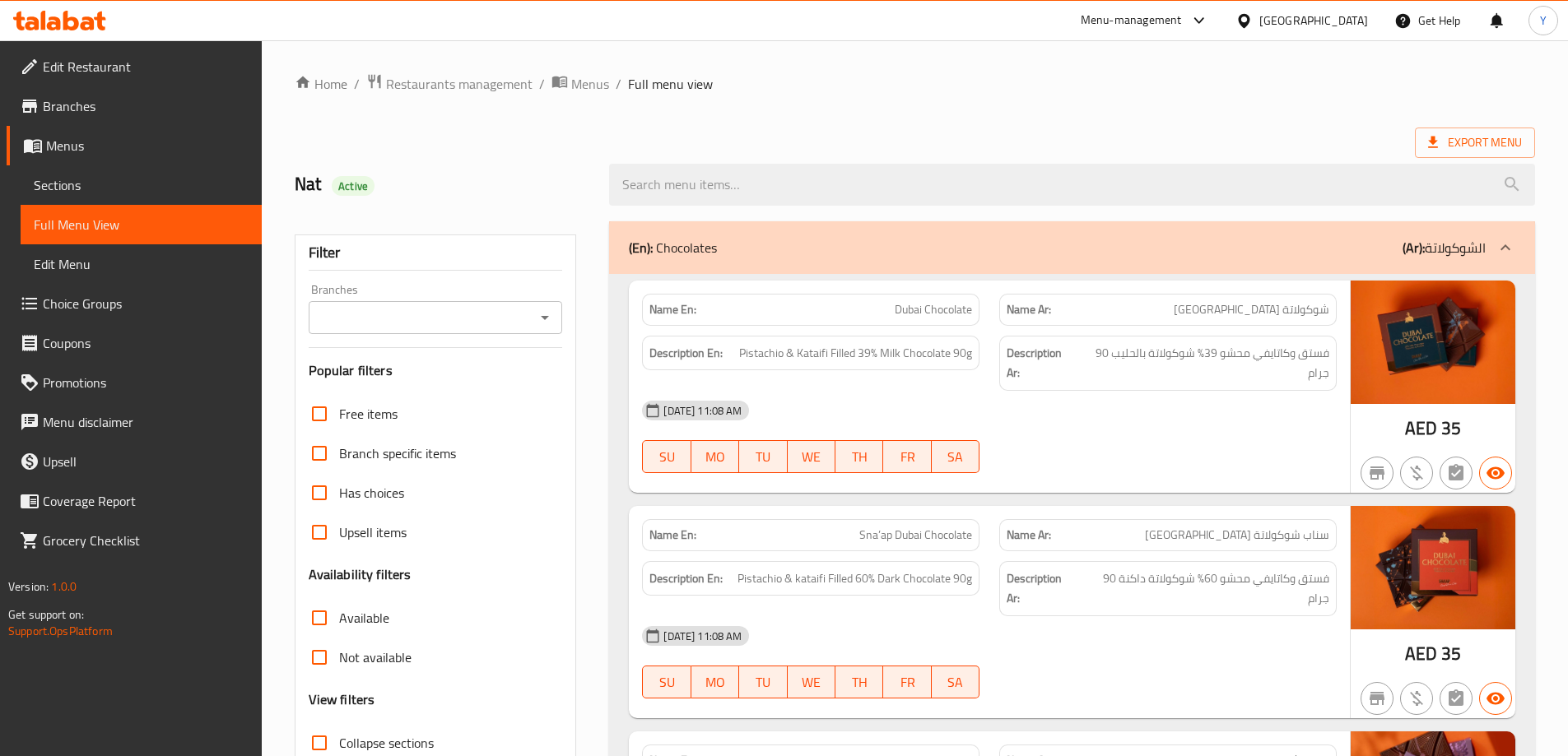
drag, startPoint x: 1507, startPoint y: -100, endPoint x: 1541, endPoint y: -100, distance: 34.0
click at [1505, 143] on span "Export Menu" at bounding box center [1474, 143] width 94 height 20
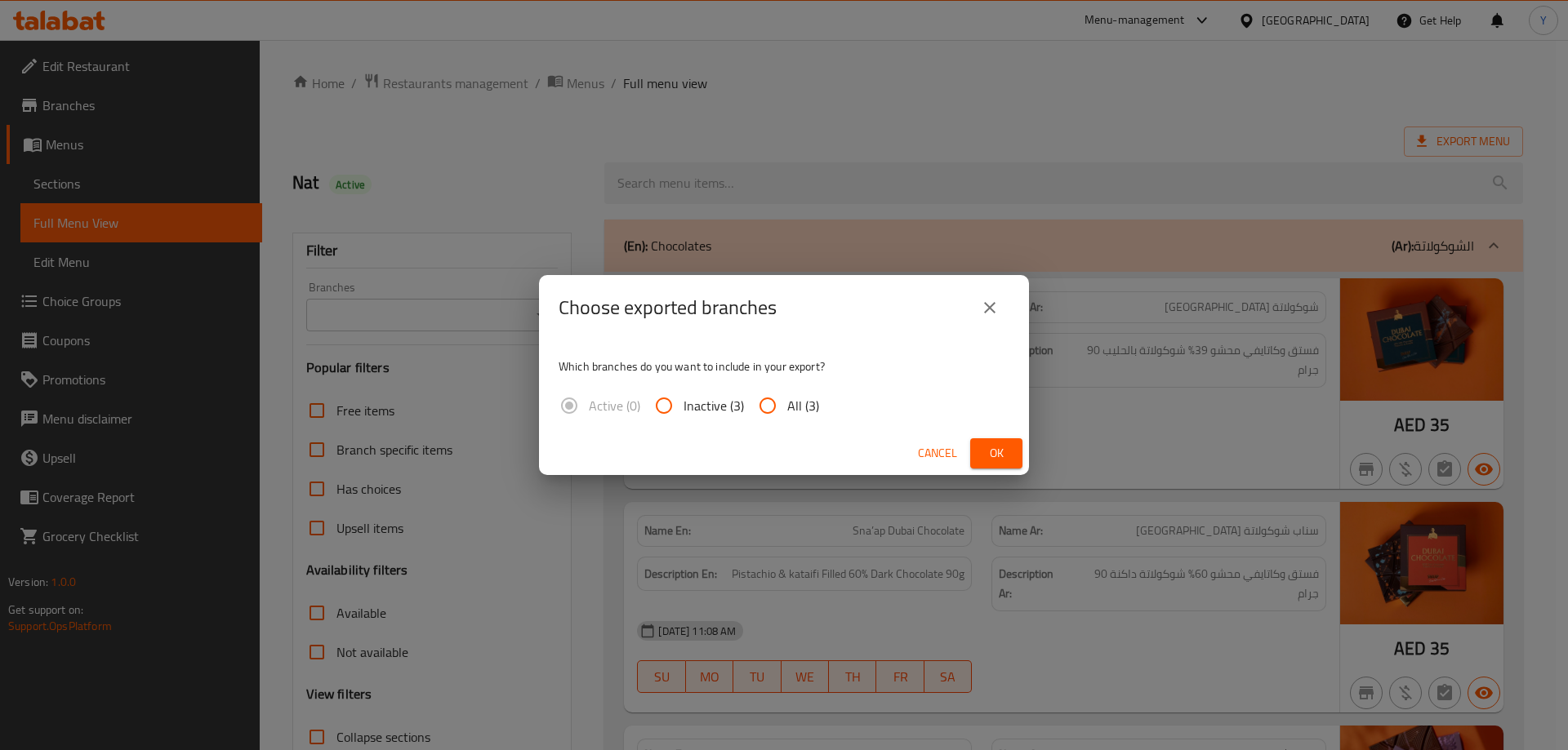
click at [992, 449] on span "Ok" at bounding box center [996, 454] width 26 height 20
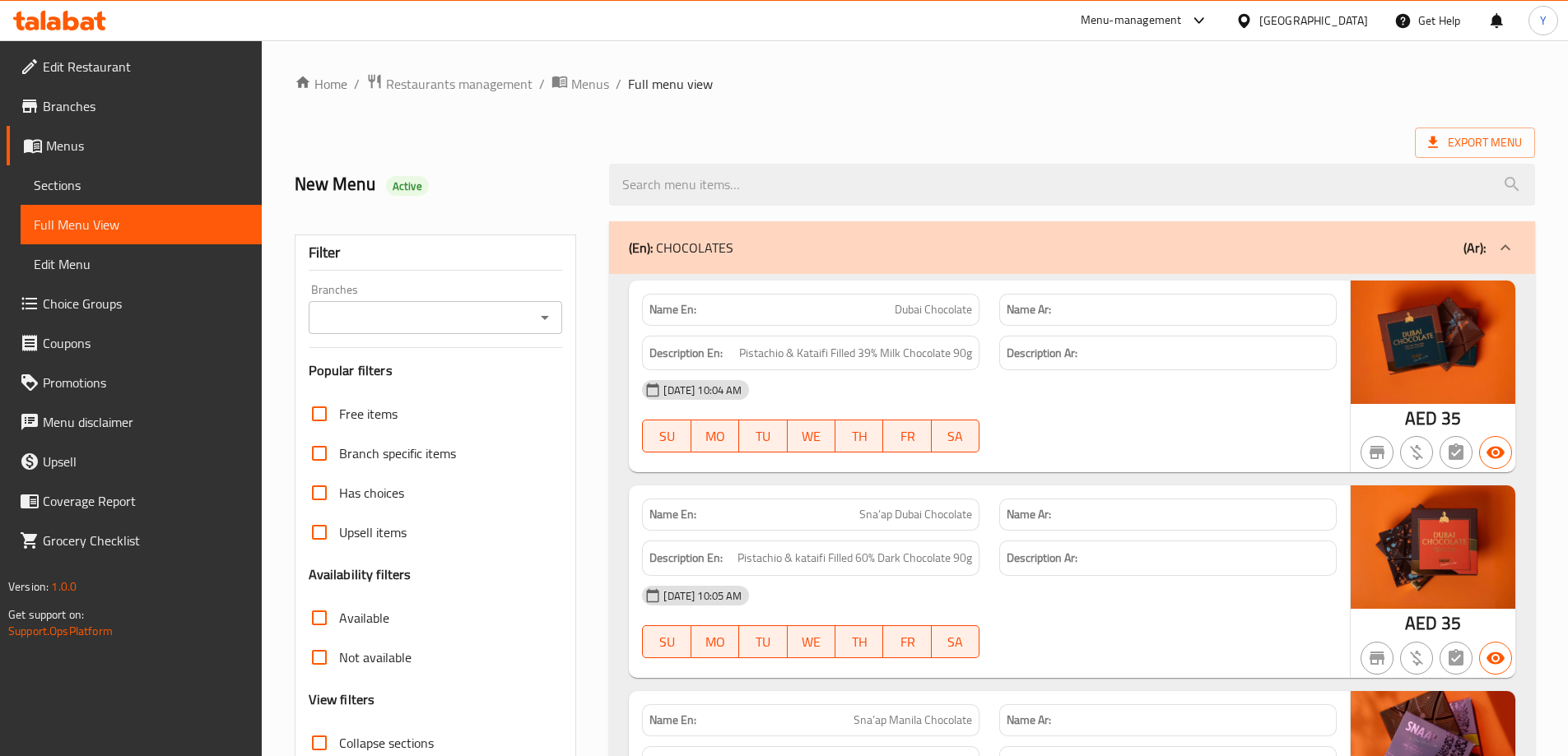
click at [85, 104] on span "Branches" at bounding box center [146, 105] width 206 height 19
